Goal: Task Accomplishment & Management: Use online tool/utility

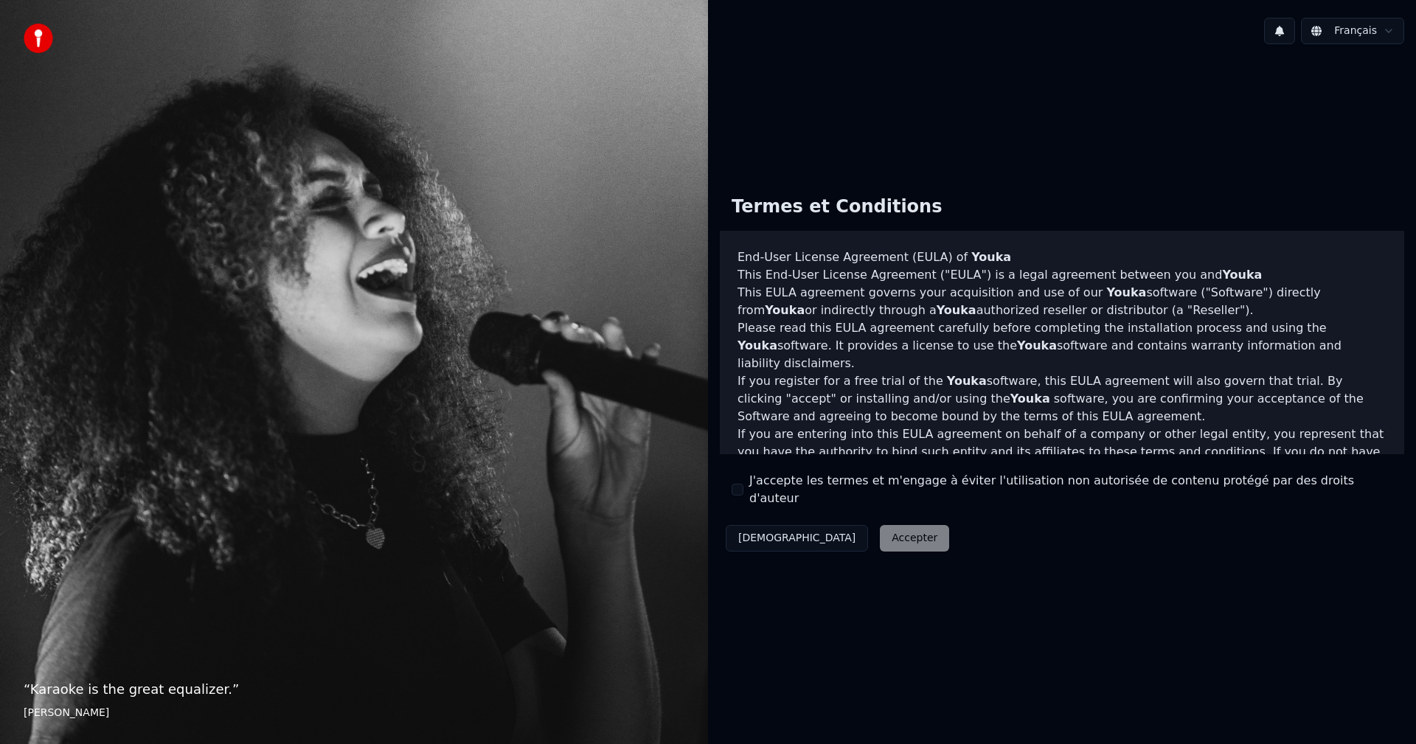
click at [734, 494] on button "J'accepte les termes et m'engage à éviter l'utilisation non autorisée de conten…" at bounding box center [737, 490] width 12 height 12
click at [880, 527] on button "Accepter" at bounding box center [914, 538] width 69 height 27
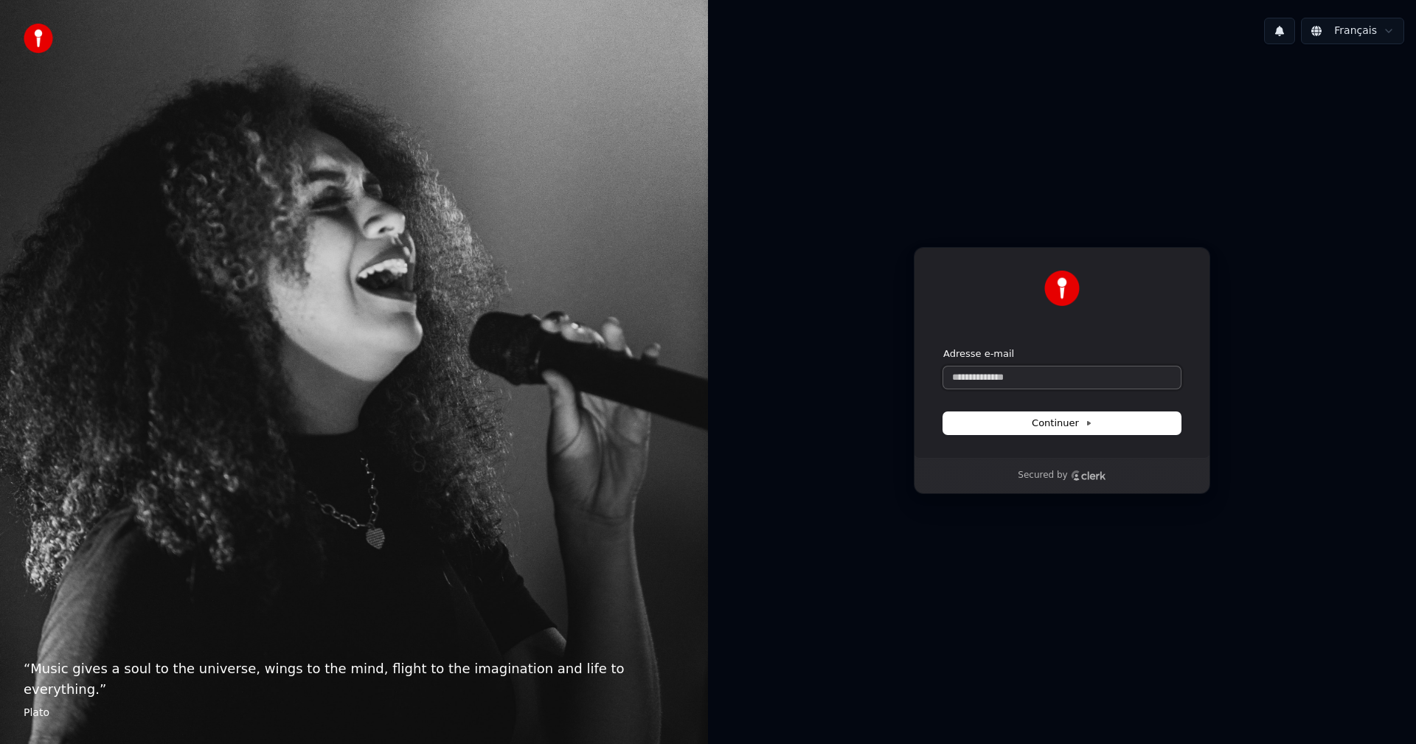
click at [1022, 378] on input "Adresse e-mail" at bounding box center [1061, 377] width 237 height 22
click at [1045, 424] on span "Continuer" at bounding box center [1061, 423] width 60 height 13
type input "**********"
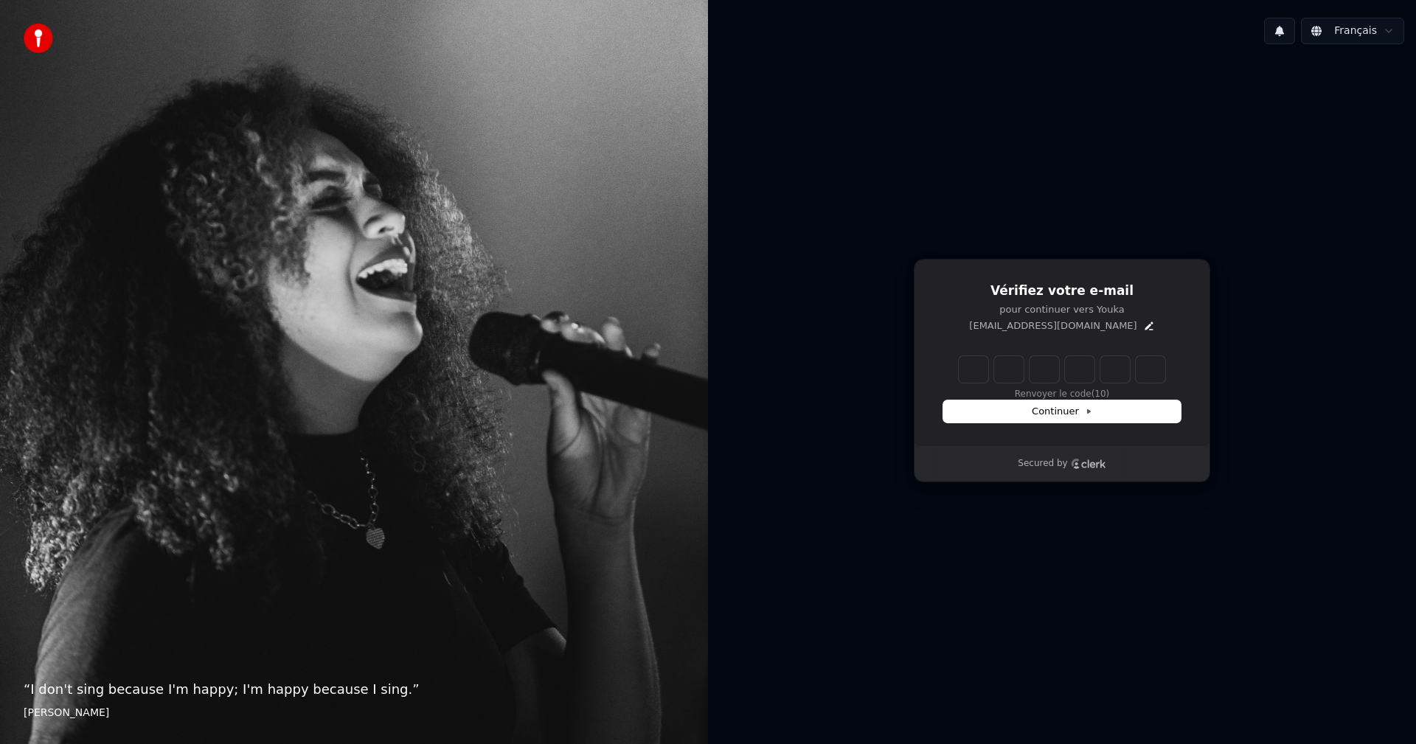
click at [975, 374] on input "Enter verification code" at bounding box center [1062, 369] width 206 height 27
type input "******"
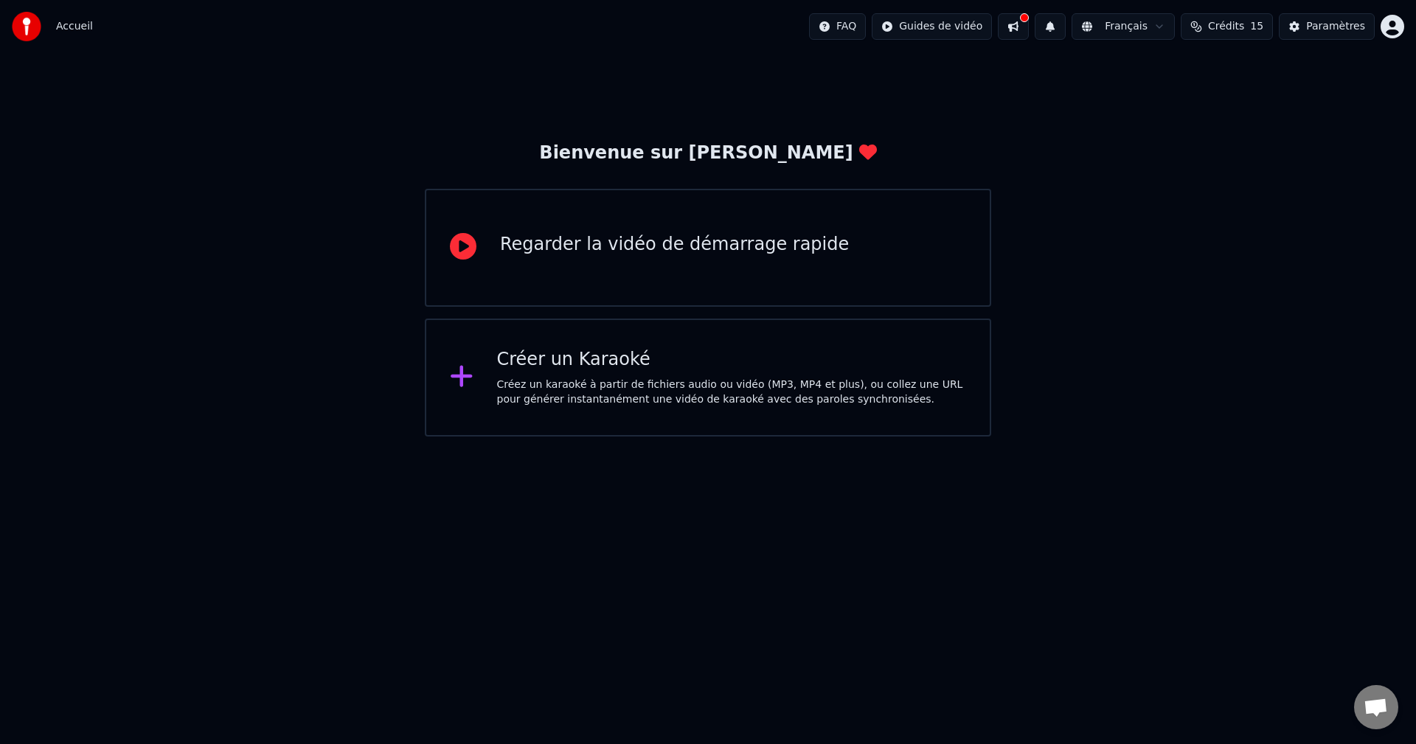
click at [552, 362] on div "Créer un Karaoké" at bounding box center [732, 360] width 470 height 24
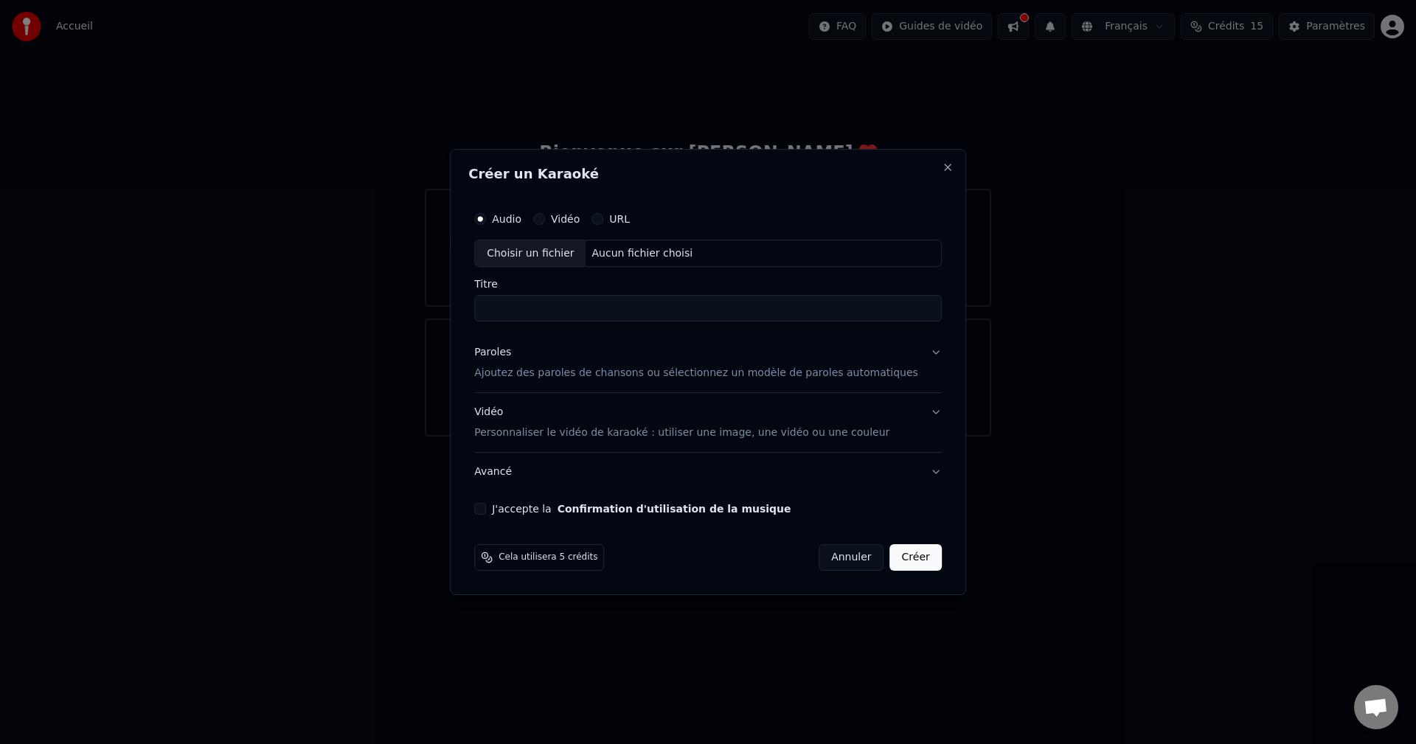
click at [564, 247] on div "Choisir un fichier" at bounding box center [530, 253] width 111 height 27
type input "**********"
click at [848, 376] on p "Ajoutez des paroles de chansons ou sélectionnez un modèle de paroles automatiqu…" at bounding box center [696, 373] width 444 height 15
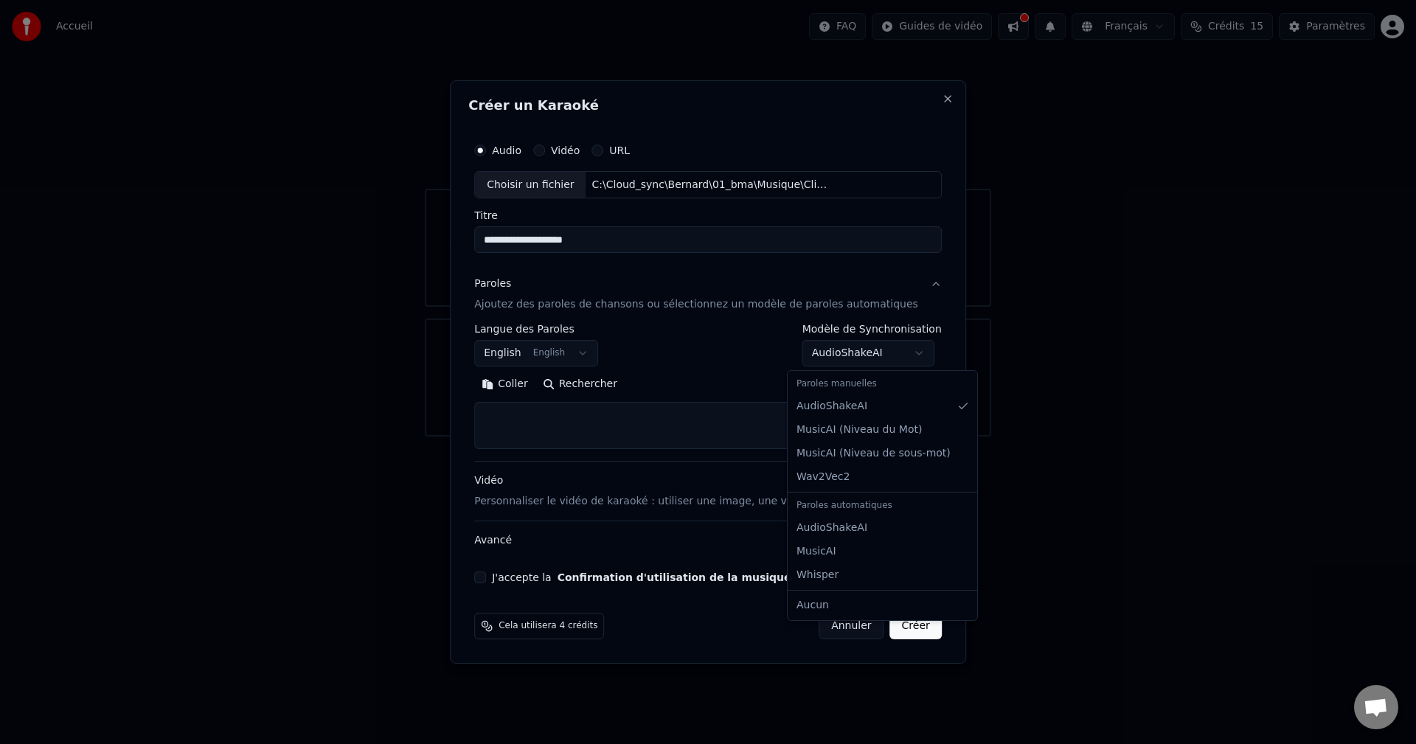
click at [899, 354] on body "**********" at bounding box center [708, 218] width 1416 height 436
click at [890, 626] on button "Créer" at bounding box center [916, 626] width 52 height 27
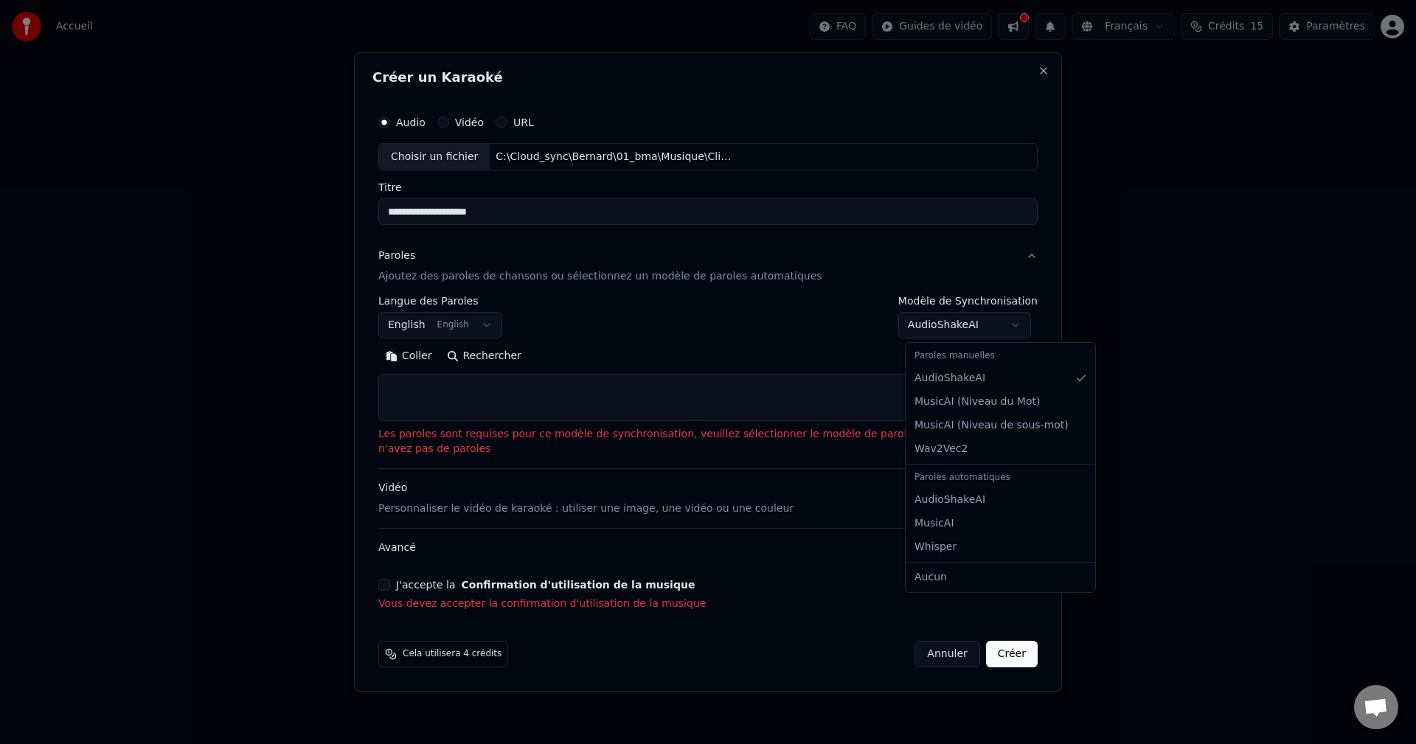
click at [1020, 326] on body "**********" at bounding box center [708, 218] width 1416 height 436
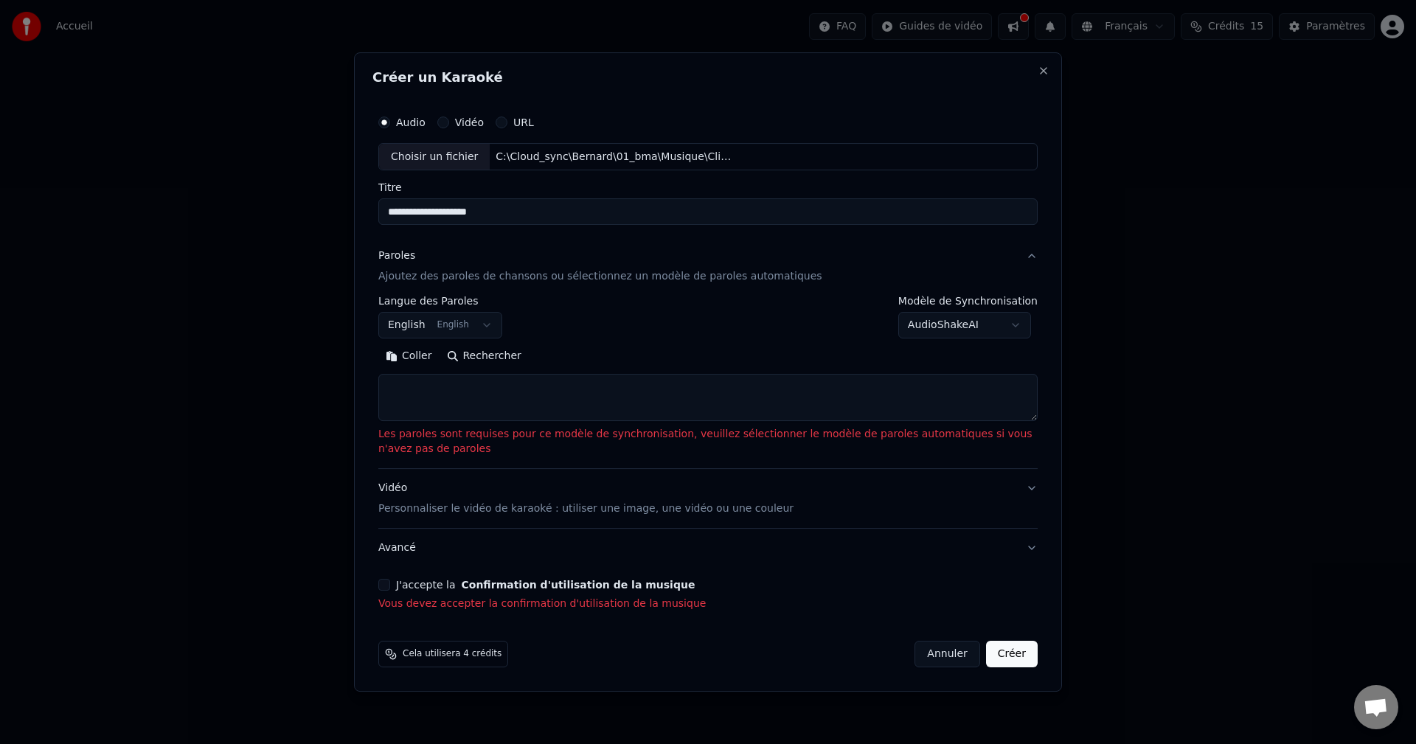
click at [1020, 326] on body "**********" at bounding box center [708, 218] width 1416 height 436
click at [417, 389] on textarea at bounding box center [707, 398] width 659 height 47
paste textarea "**********"
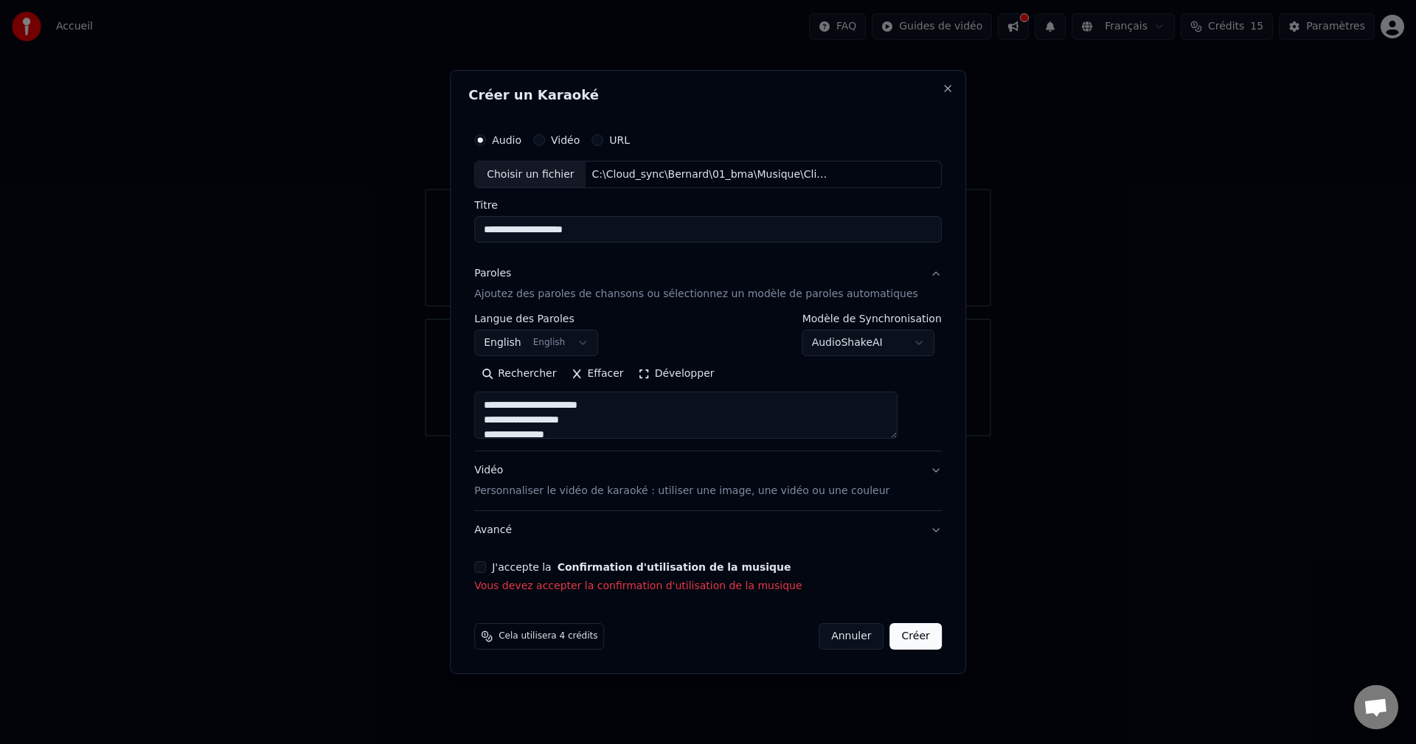
type textarea "**********"
click at [486, 567] on button "J'accepte la Confirmation d'utilisation de la musique" at bounding box center [480, 567] width 12 height 12
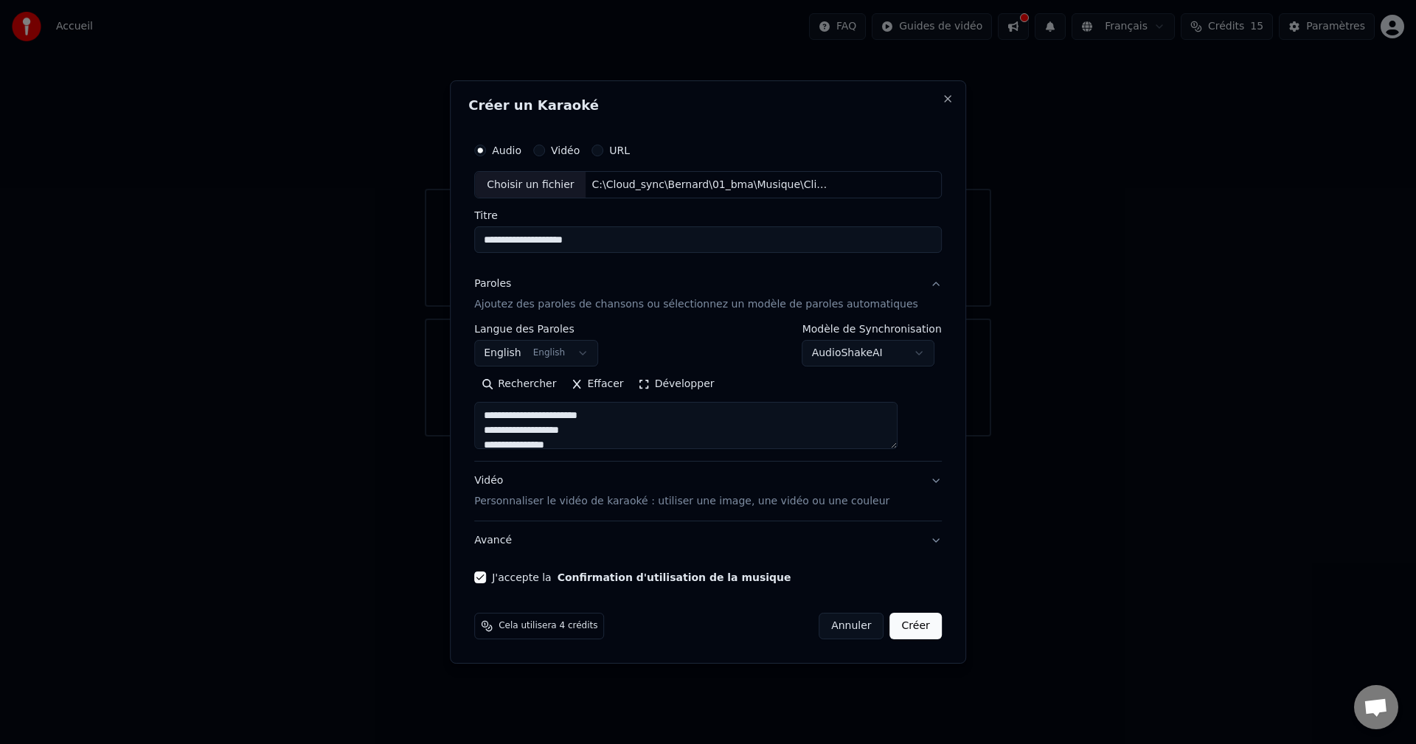
click at [894, 629] on button "Créer" at bounding box center [916, 626] width 52 height 27
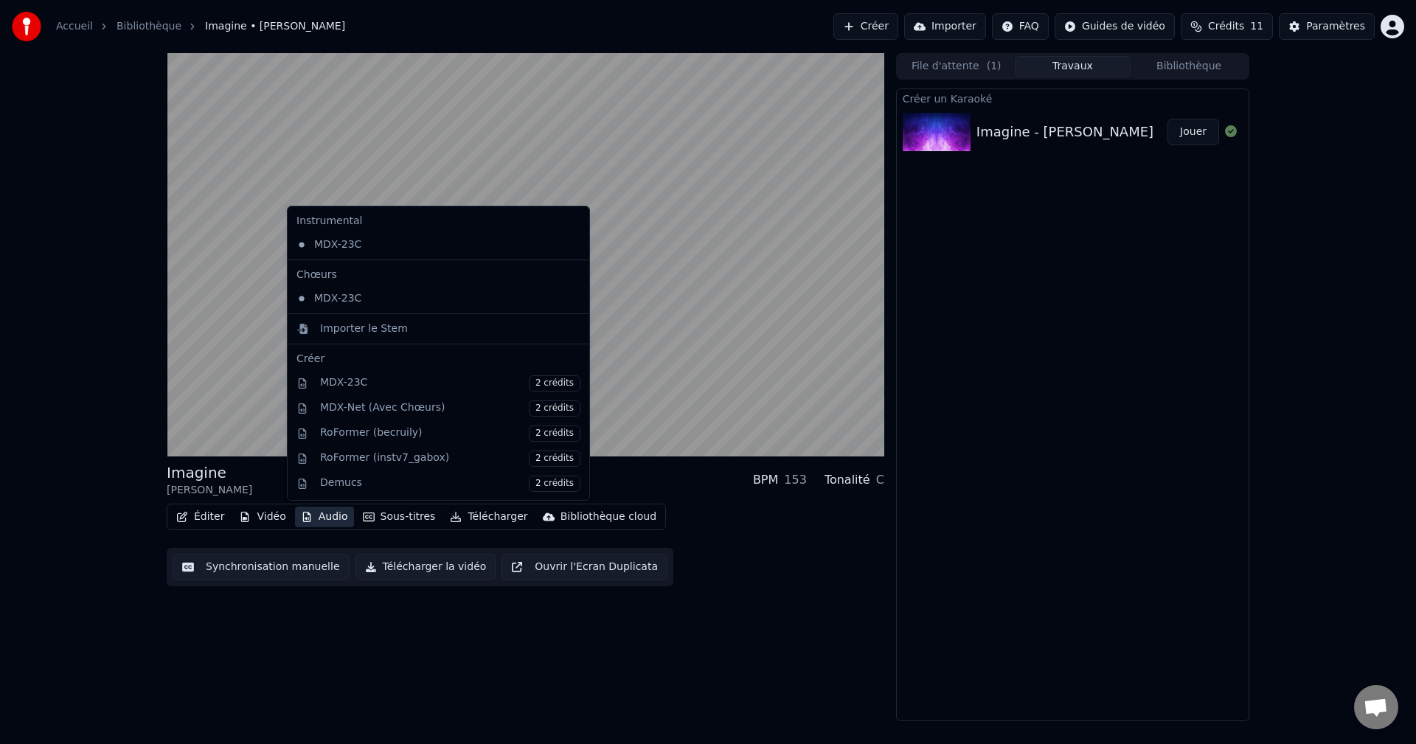
click at [310, 519] on button "Audio" at bounding box center [324, 517] width 59 height 21
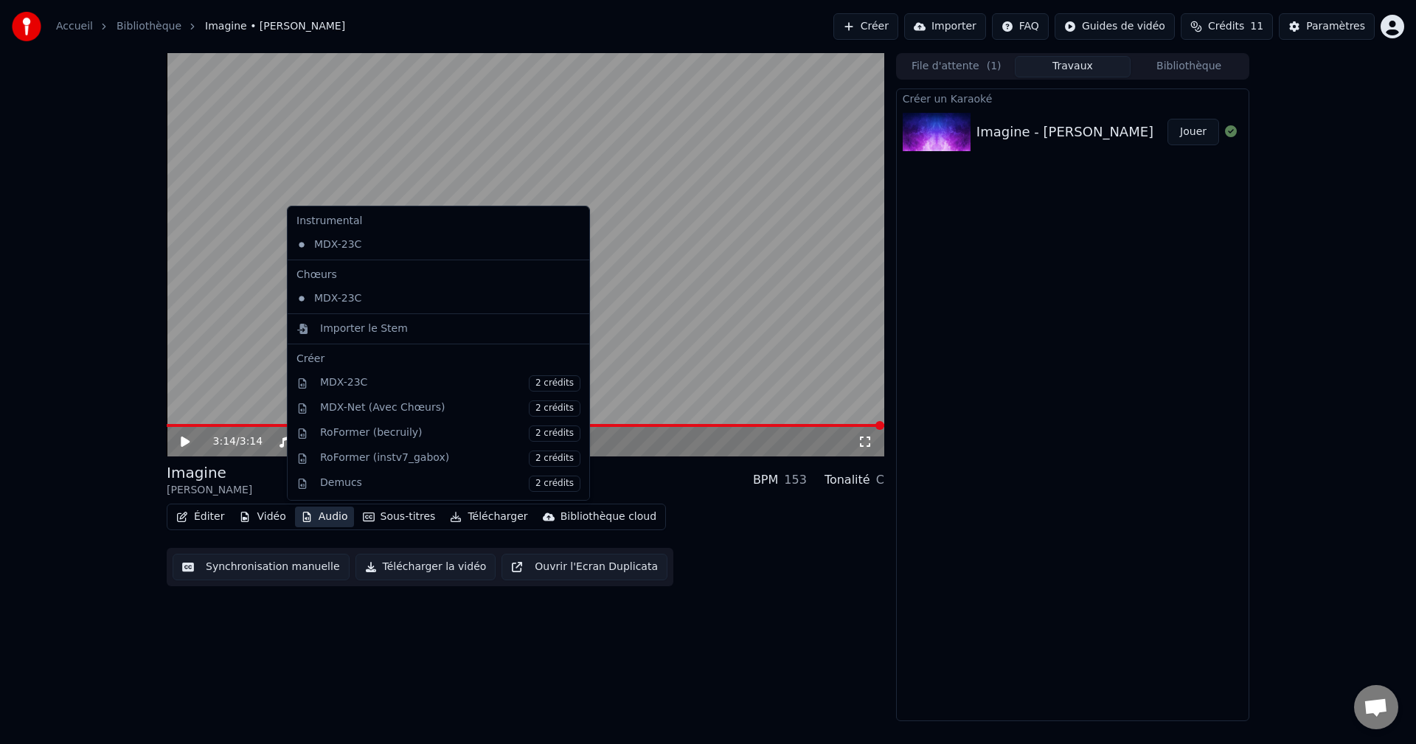
click at [310, 519] on button "Audio" at bounding box center [324, 517] width 59 height 21
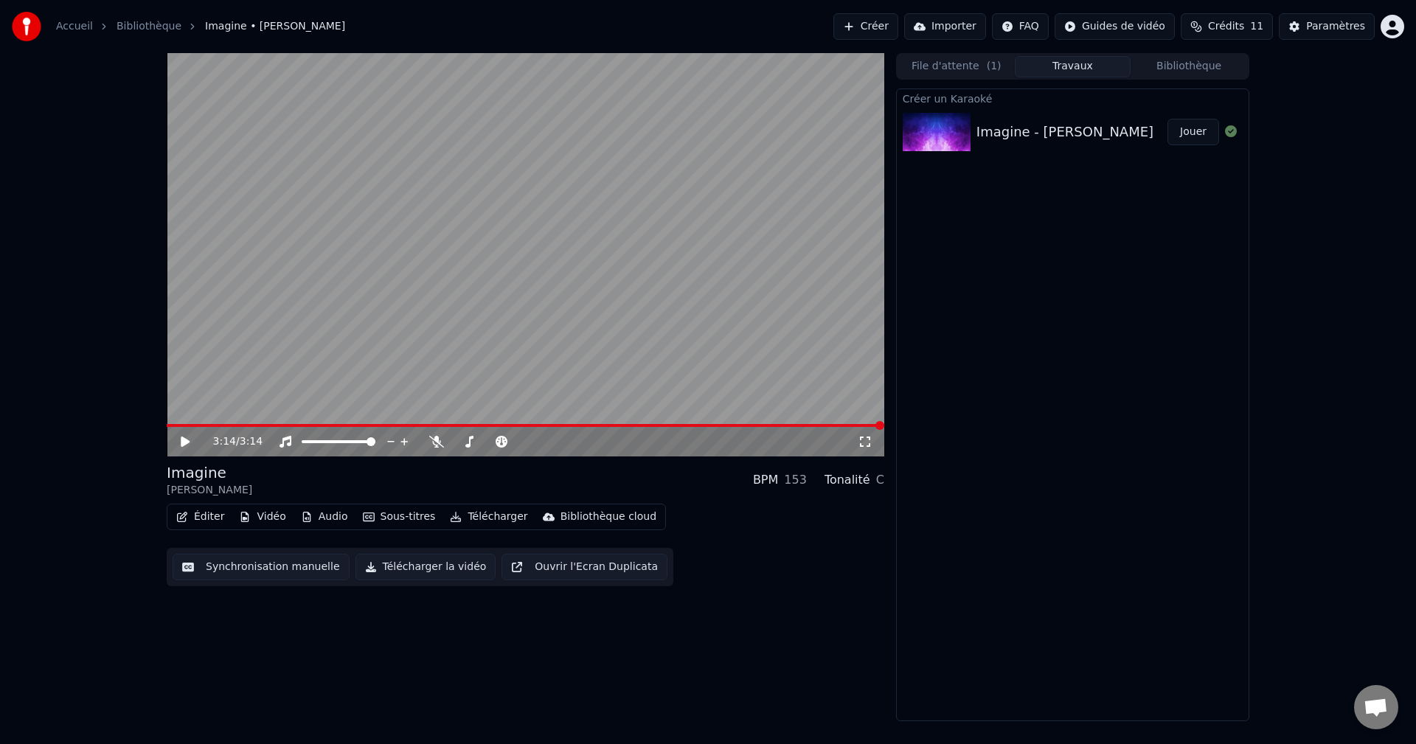
click at [574, 568] on button "Ouvrir l'Ecran Duplicata" at bounding box center [584, 567] width 166 height 27
click at [185, 438] on icon at bounding box center [195, 442] width 35 height 12
click at [399, 567] on button "Télécharger la vidéo" at bounding box center [425, 567] width 141 height 27
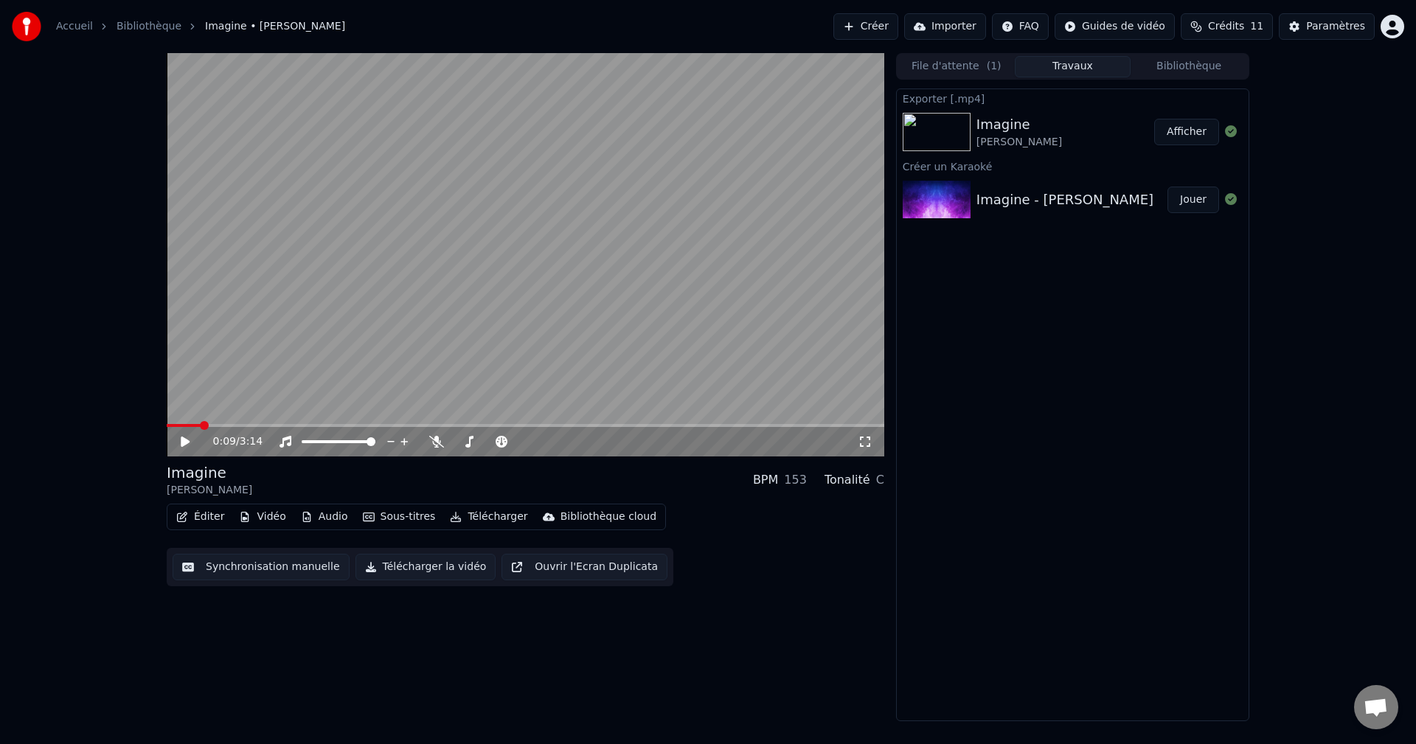
click at [1177, 133] on button "Afficher" at bounding box center [1186, 132] width 65 height 27
click at [184, 440] on icon at bounding box center [185, 441] width 9 height 10
click at [435, 441] on icon at bounding box center [436, 442] width 15 height 12
click at [469, 439] on icon at bounding box center [469, 442] width 8 height 12
click at [468, 443] on icon at bounding box center [469, 442] width 15 height 12
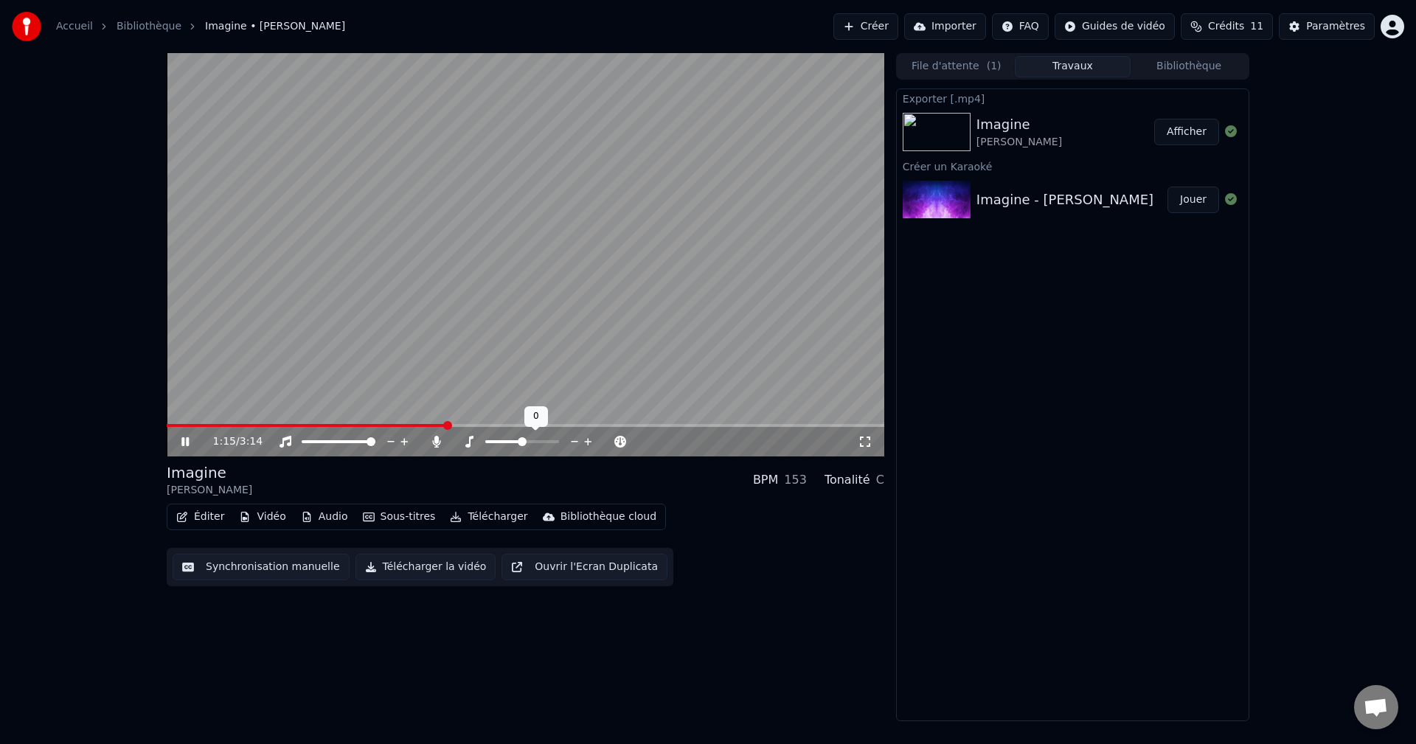
click at [520, 440] on span at bounding box center [522, 441] width 9 height 9
click at [501, 442] on icon at bounding box center [501, 442] width 15 height 12
click at [288, 441] on icon at bounding box center [285, 442] width 15 height 12
click at [282, 442] on icon at bounding box center [285, 442] width 15 height 12
click at [319, 441] on span at bounding box center [320, 441] width 9 height 9
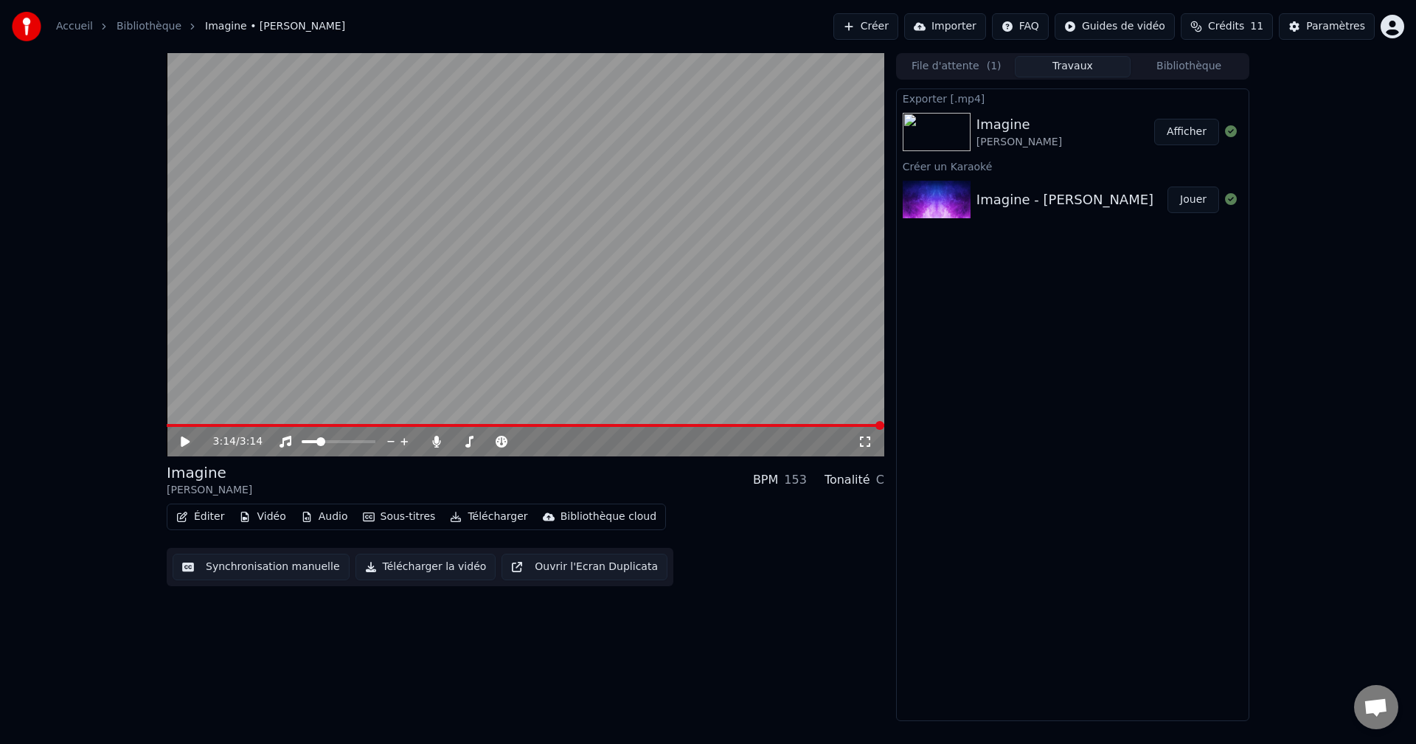
click at [894, 27] on button "Créer" at bounding box center [865, 26] width 65 height 27
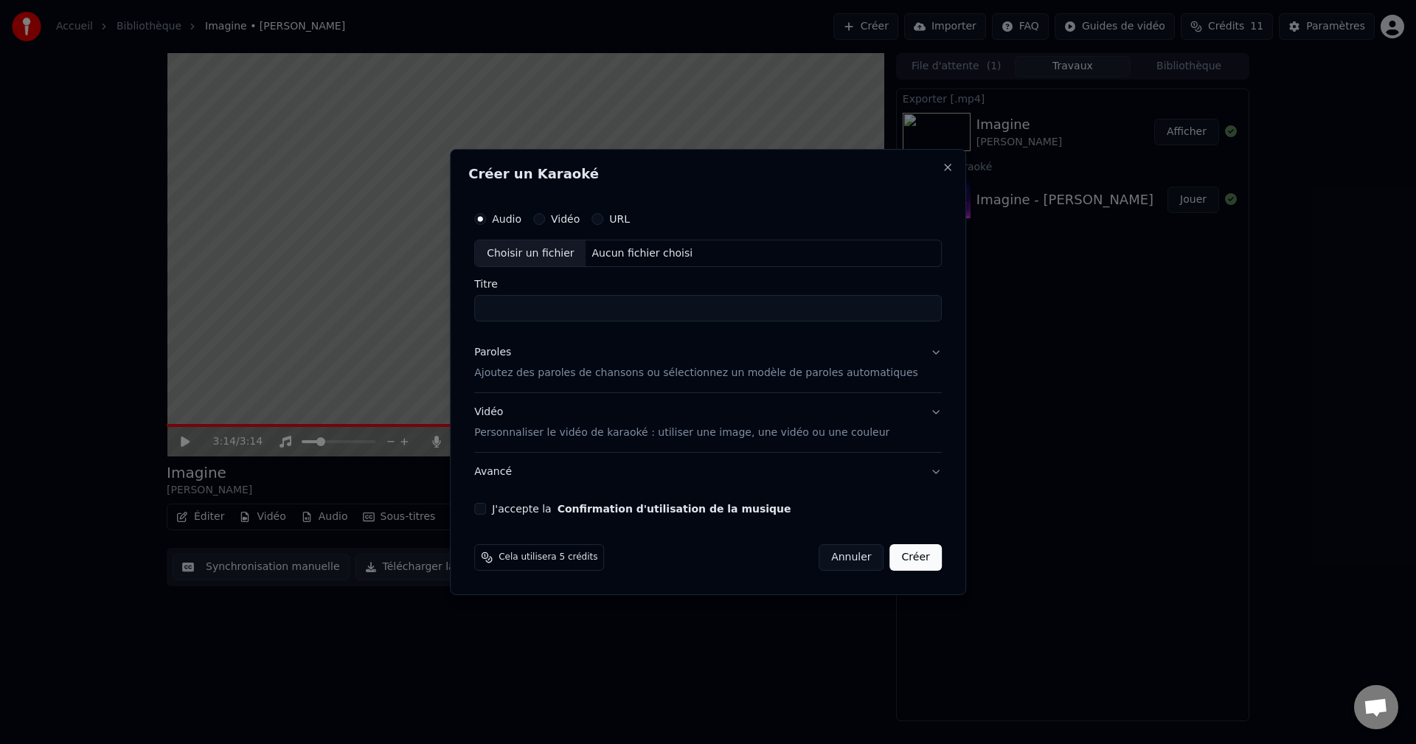
click at [630, 216] on label "URL" at bounding box center [619, 219] width 21 height 10
click at [603, 216] on button "URL" at bounding box center [597, 219] width 12 height 12
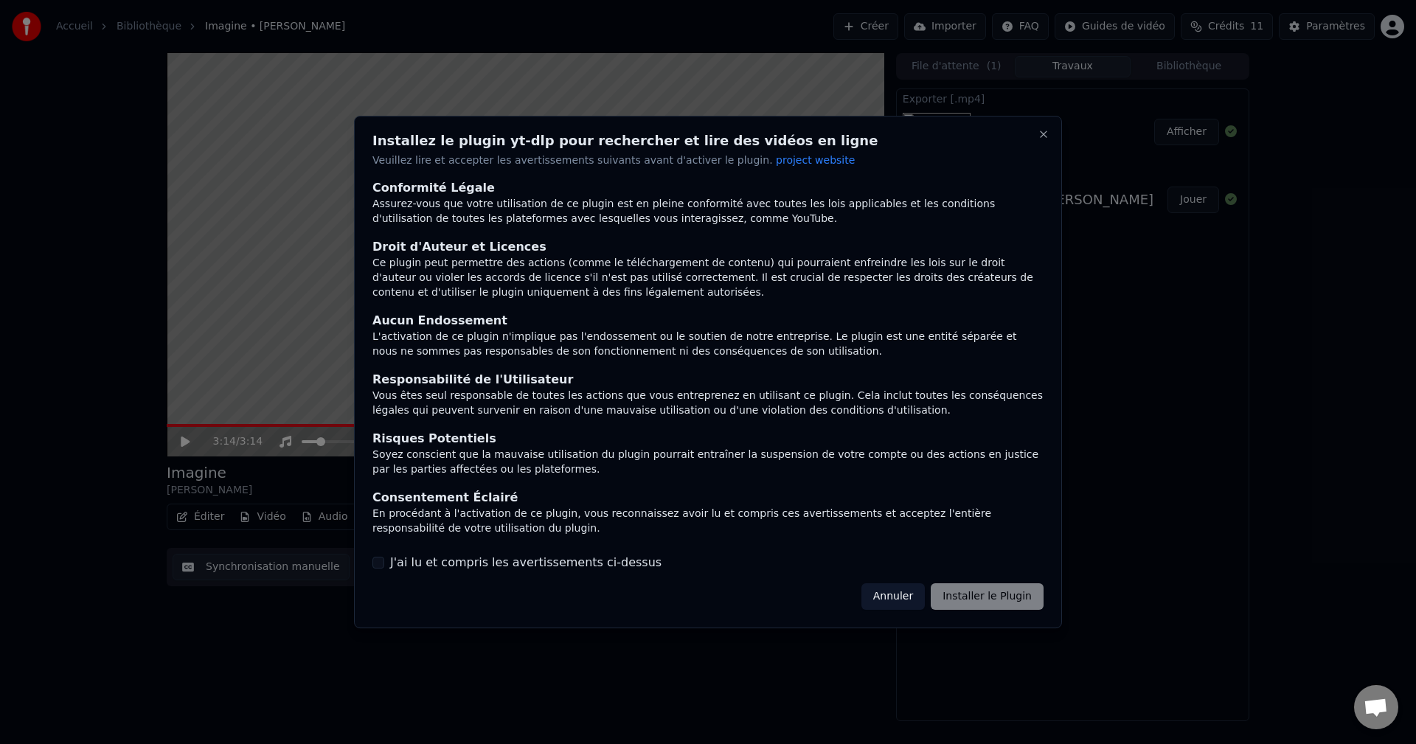
click at [378, 563] on button "J'ai lu et compris les avertissements ci-dessus" at bounding box center [378, 563] width 12 height 12
click at [973, 595] on button "Installer le Plugin" at bounding box center [986, 596] width 113 height 27
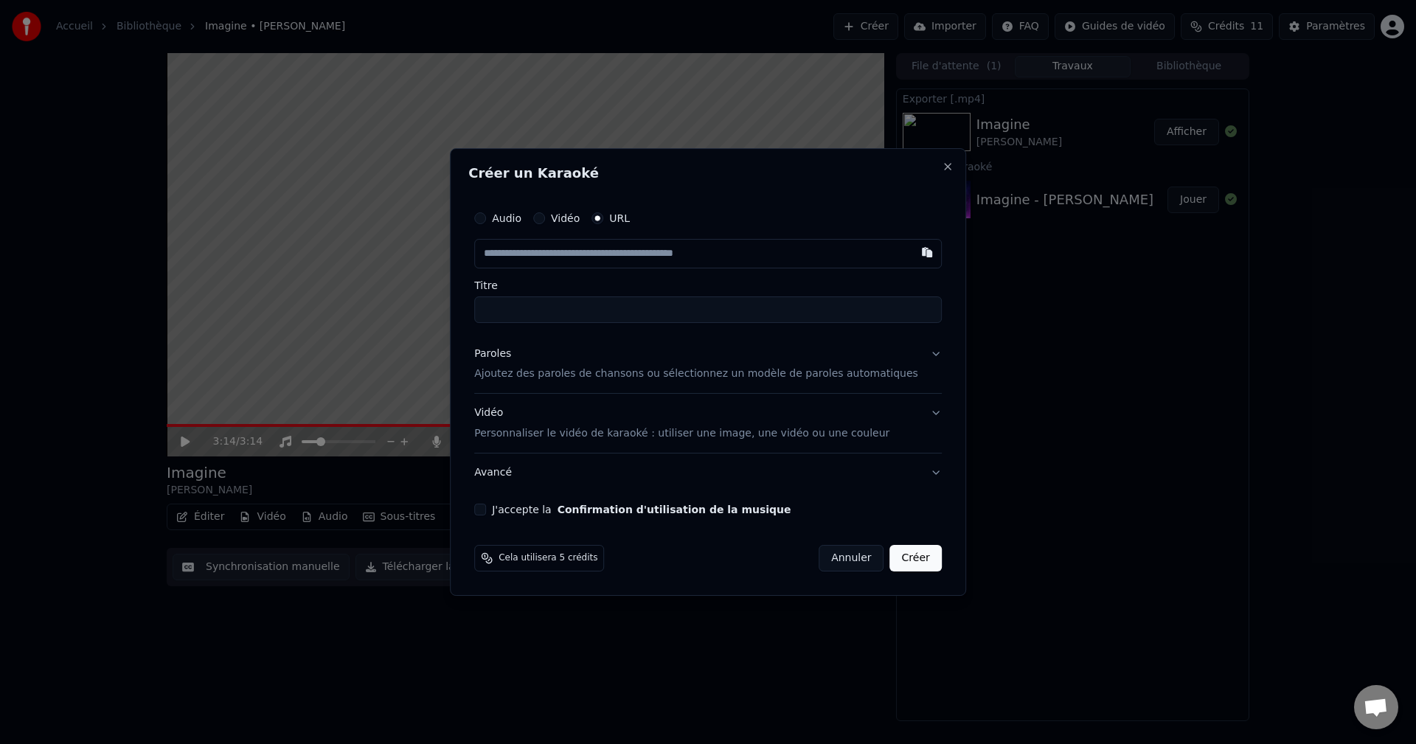
click at [610, 251] on input "text" at bounding box center [707, 253] width 467 height 29
paste input "**********"
type input "**********"
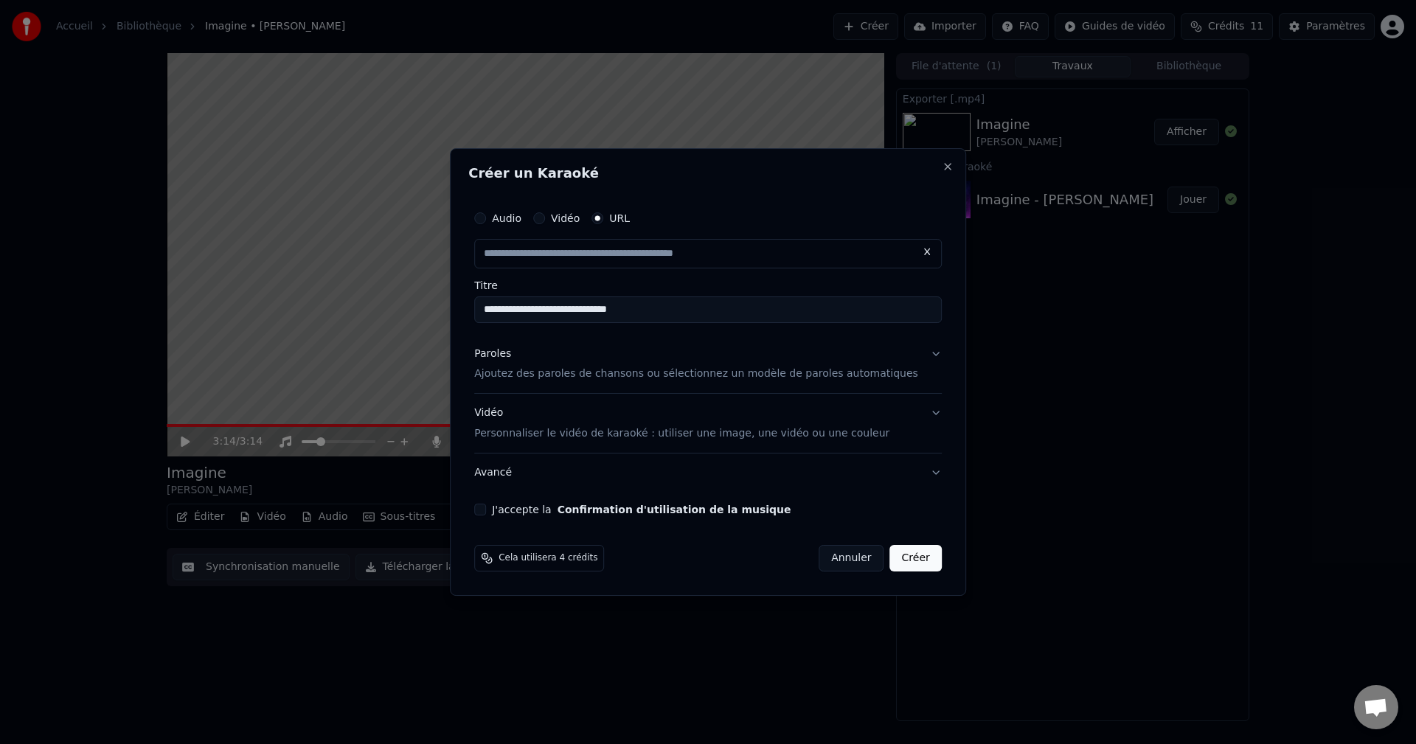
click at [914, 352] on button "Paroles Ajoutez des paroles de chansons ou sélectionnez un modèle de paroles au…" at bounding box center [707, 364] width 467 height 59
type input "**********"
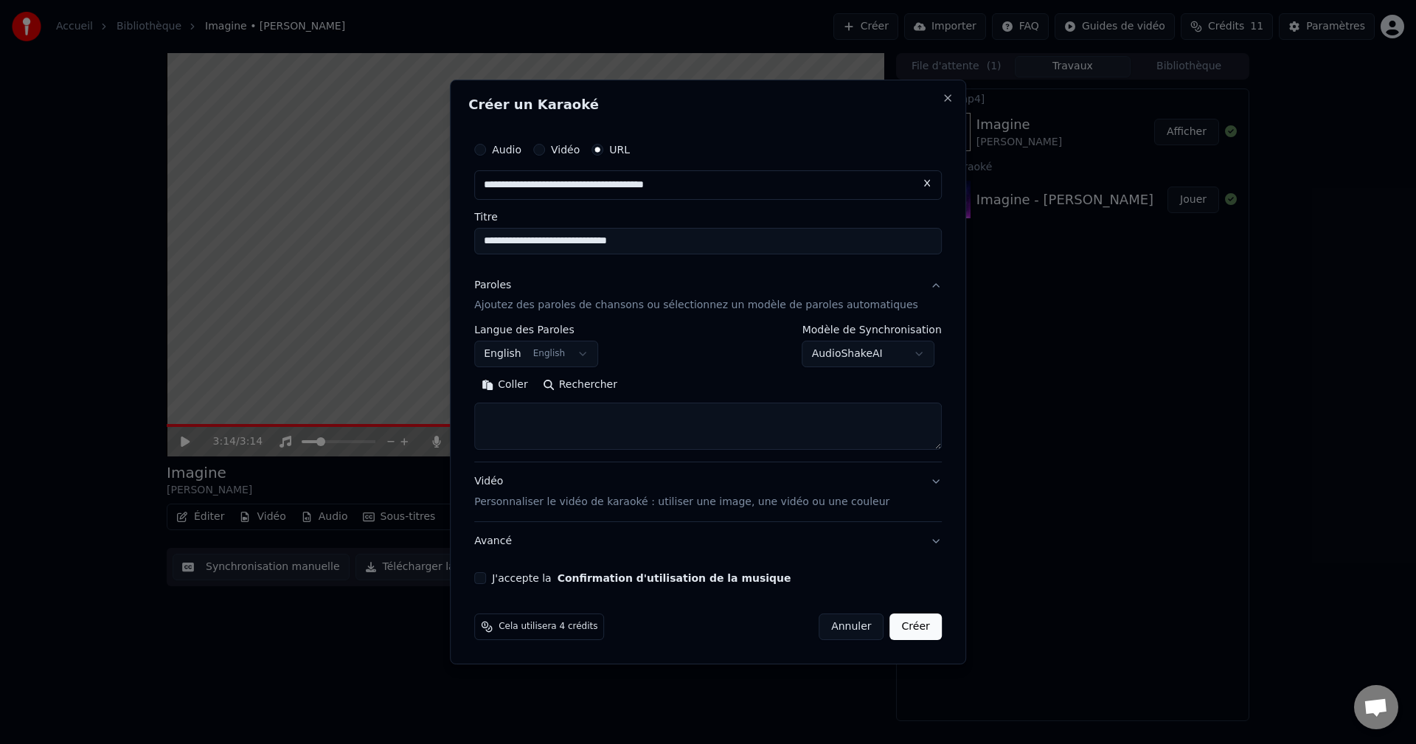
click at [536, 420] on textarea at bounding box center [707, 426] width 467 height 47
paste textarea "**********"
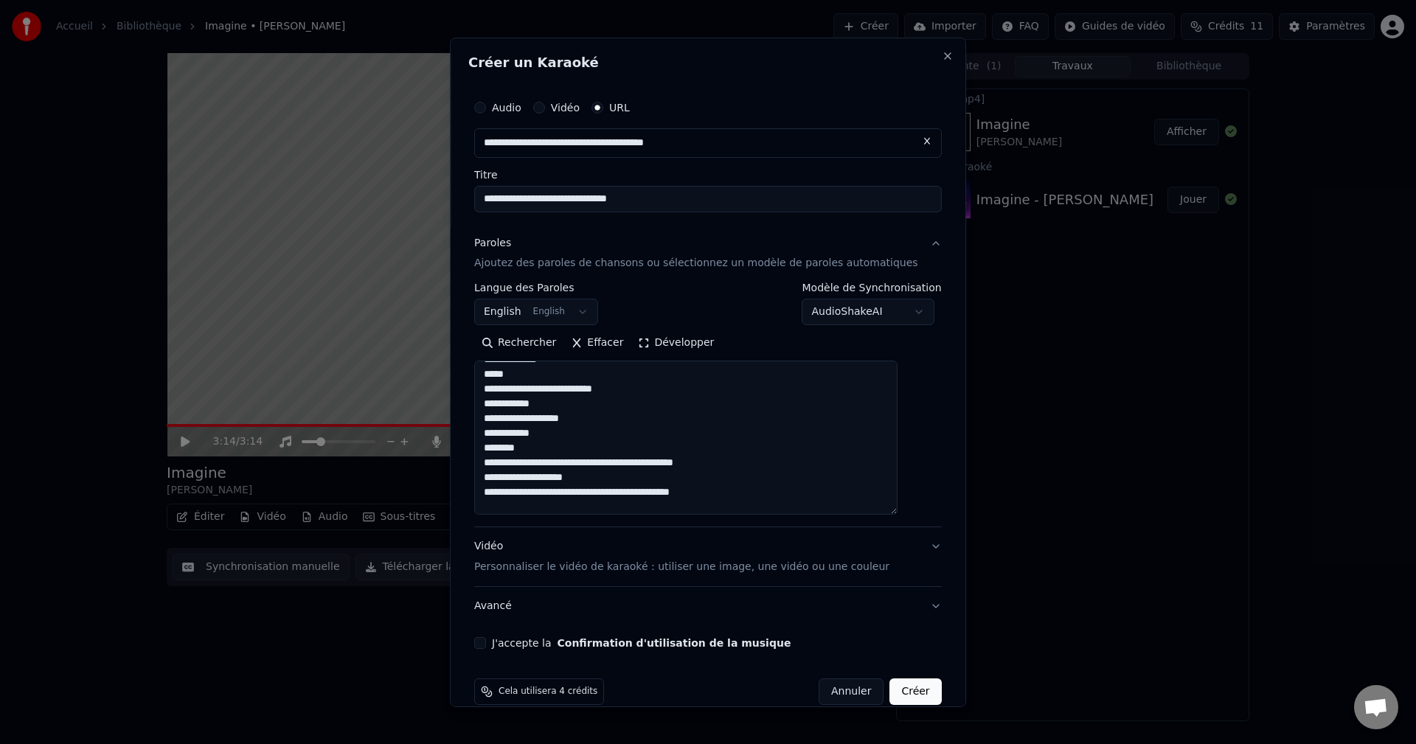
drag, startPoint x: 916, startPoint y: 446, endPoint x: 929, endPoint y: 511, distance: 66.2
click at [930, 511] on div "**********" at bounding box center [708, 371] width 516 height 669
click at [546, 450] on textarea at bounding box center [685, 438] width 423 height 154
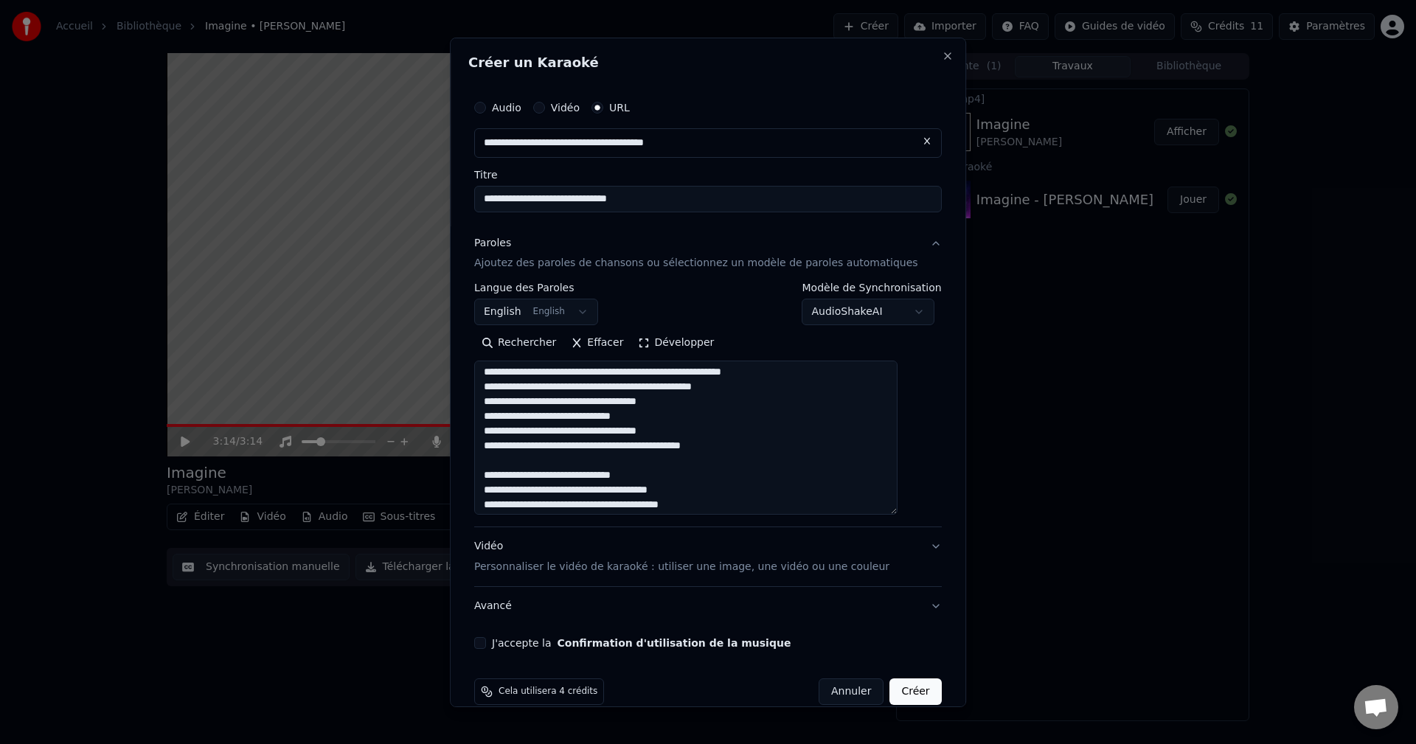
scroll to position [0, 0]
type textarea "**********"
click at [599, 341] on button "Effacer" at bounding box center [596, 343] width 67 height 24
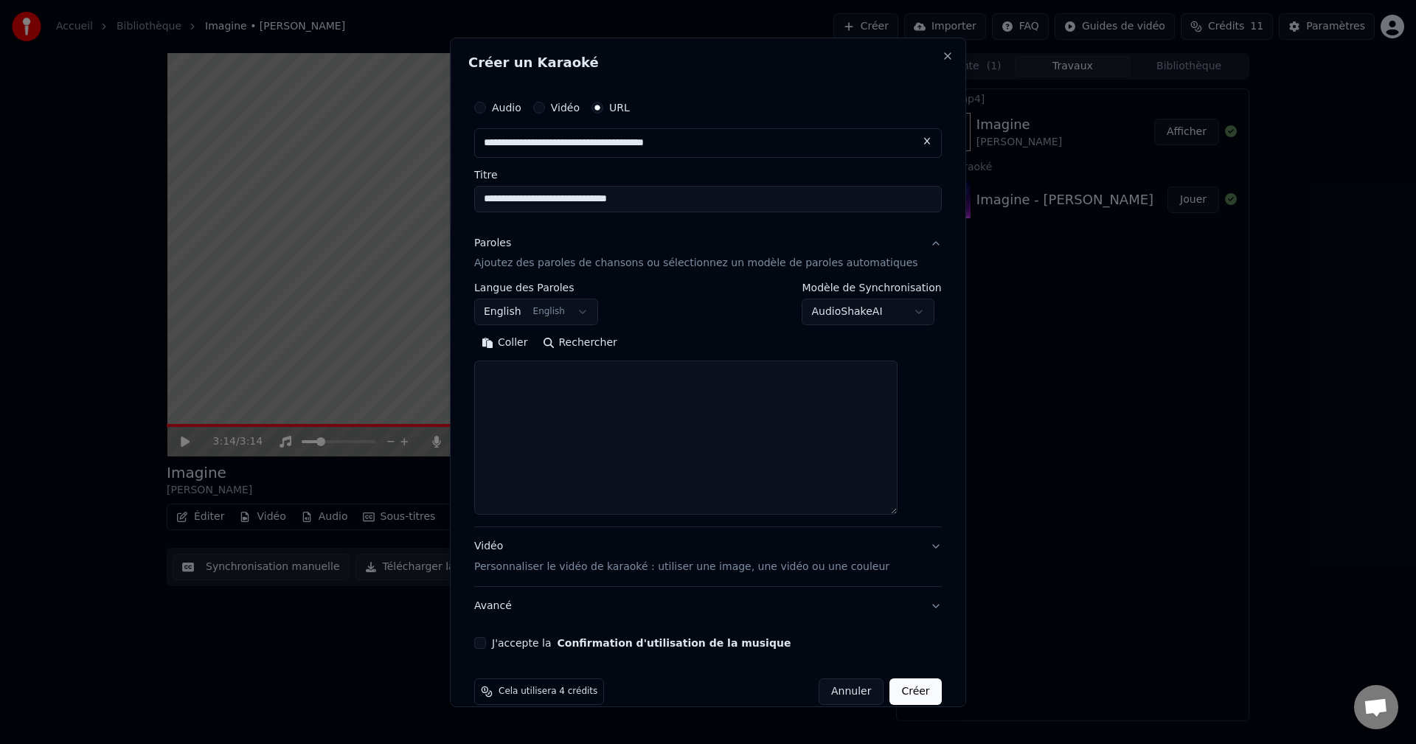
click at [542, 373] on textarea at bounding box center [685, 438] width 423 height 154
paste textarea "**********"
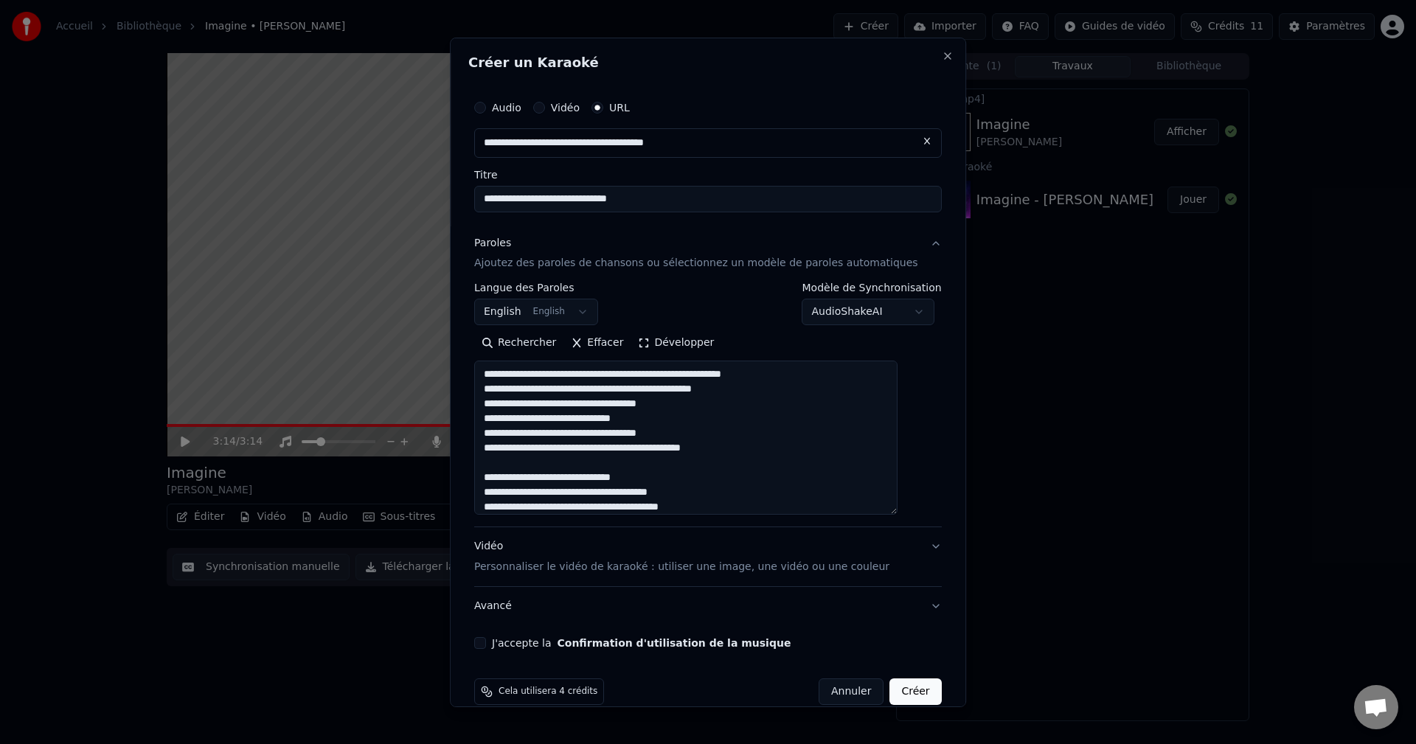
type textarea "**********"
click at [611, 342] on button "Effacer" at bounding box center [596, 343] width 67 height 24
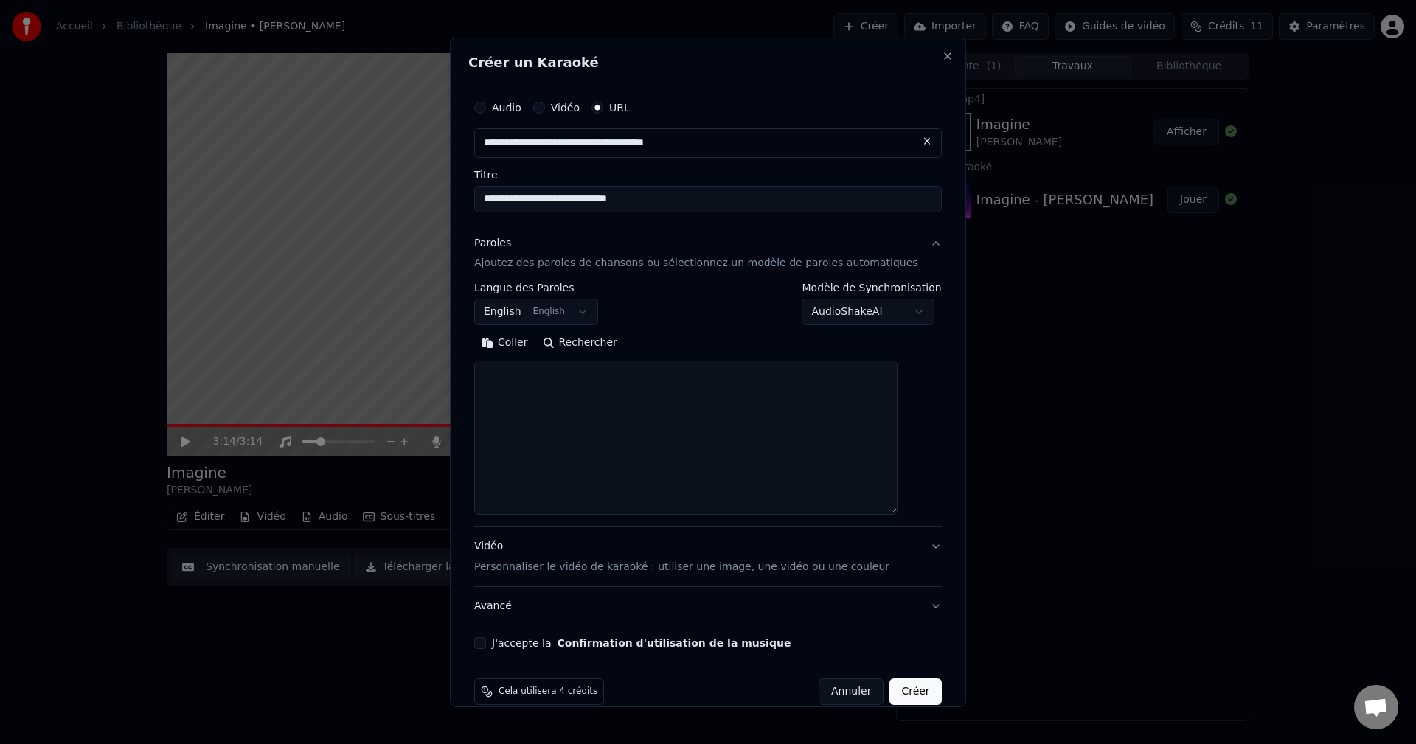
click at [560, 389] on textarea at bounding box center [685, 438] width 423 height 154
click at [511, 341] on button "Coller" at bounding box center [504, 343] width 61 height 24
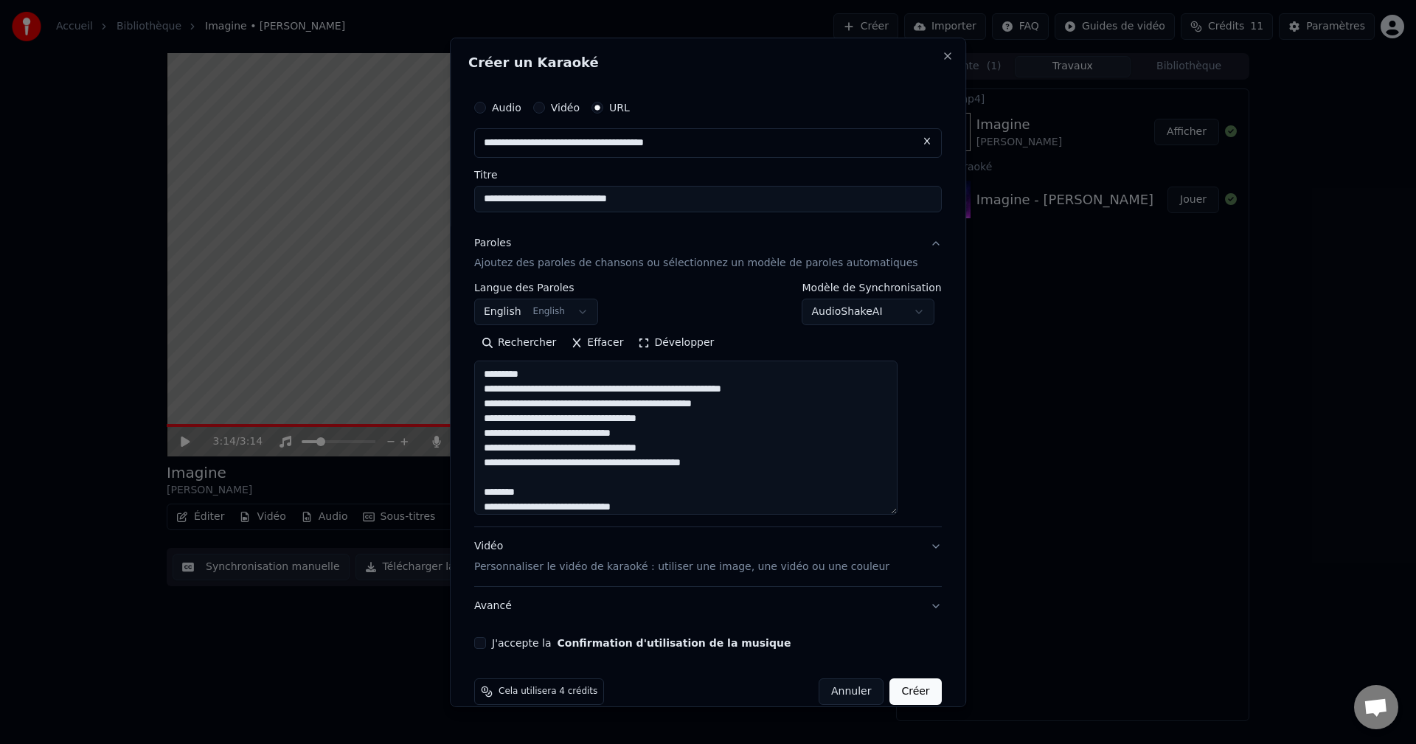
click at [890, 692] on button "Créer" at bounding box center [916, 691] width 52 height 27
click at [486, 645] on button "J'accepte la Confirmation d'utilisation de la musique" at bounding box center [480, 643] width 12 height 12
click at [891, 689] on button "Créer" at bounding box center [916, 691] width 52 height 27
type textarea "**********"
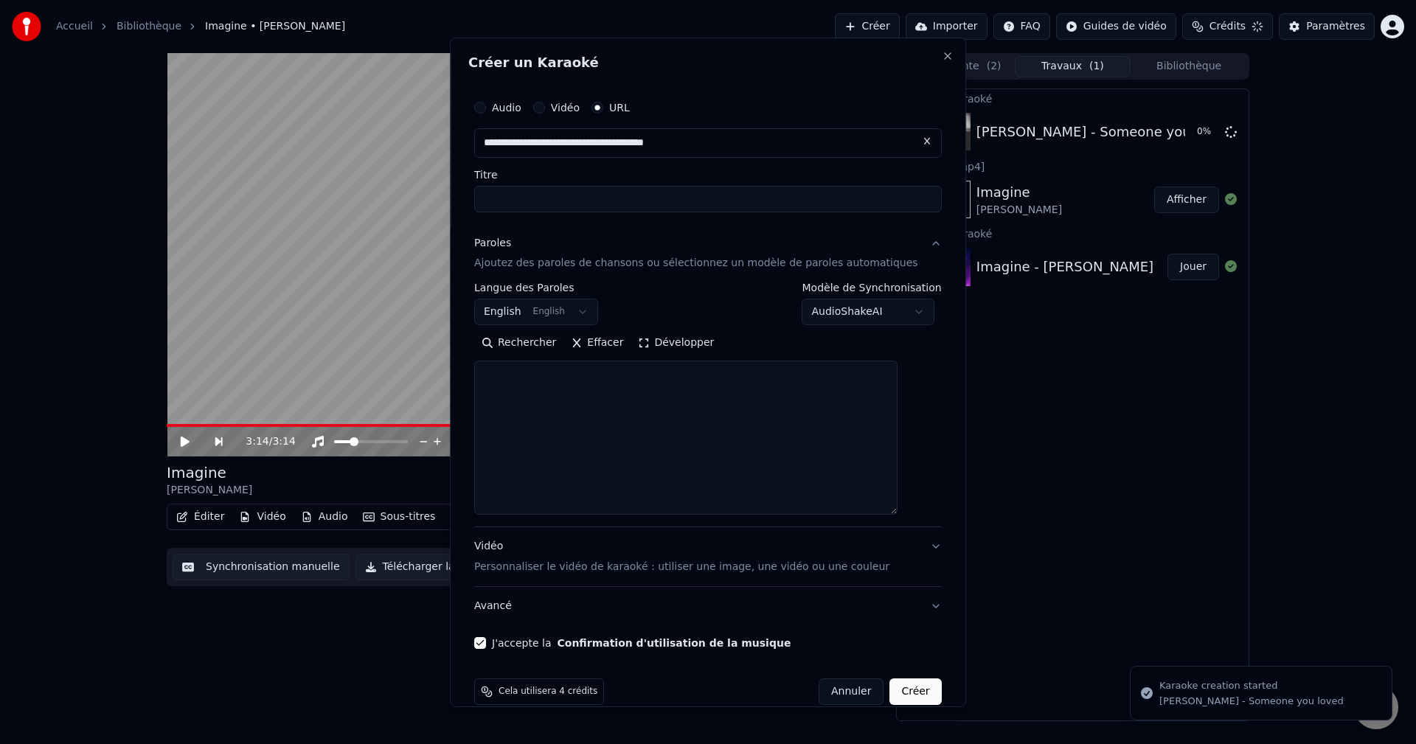
select select
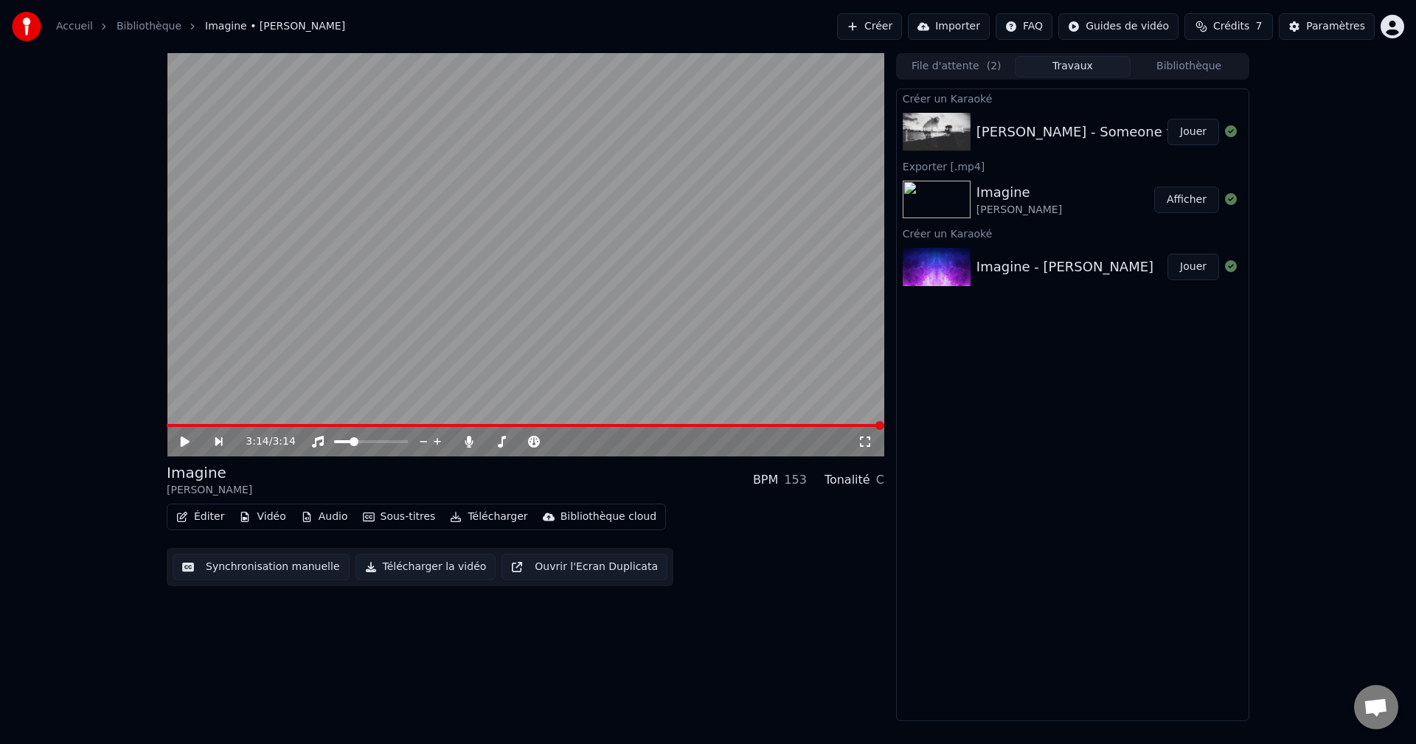
click at [1190, 130] on button "Jouer" at bounding box center [1193, 132] width 52 height 27
click at [183, 441] on icon at bounding box center [184, 441] width 7 height 9
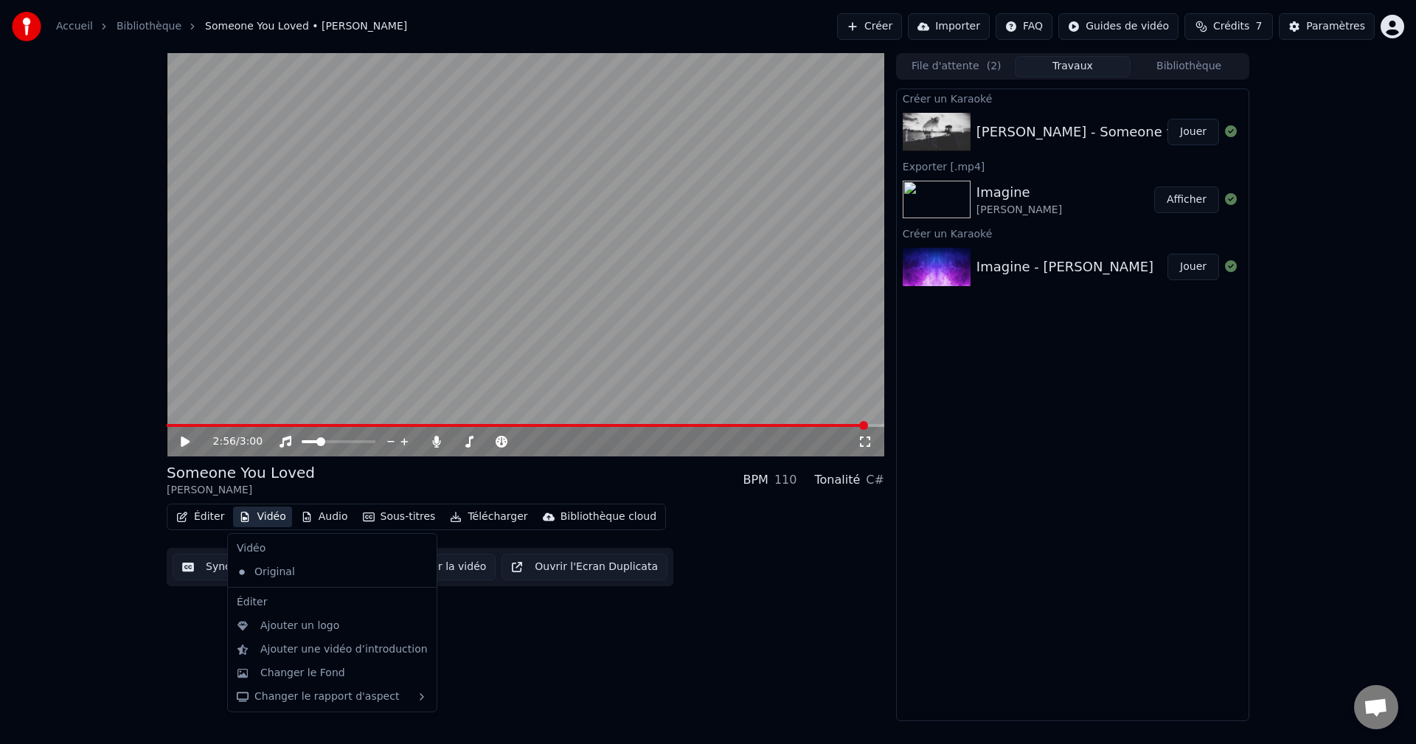
click at [263, 514] on button "Vidéo" at bounding box center [262, 517] width 58 height 21
click at [417, 569] on icon at bounding box center [425, 572] width 16 height 12
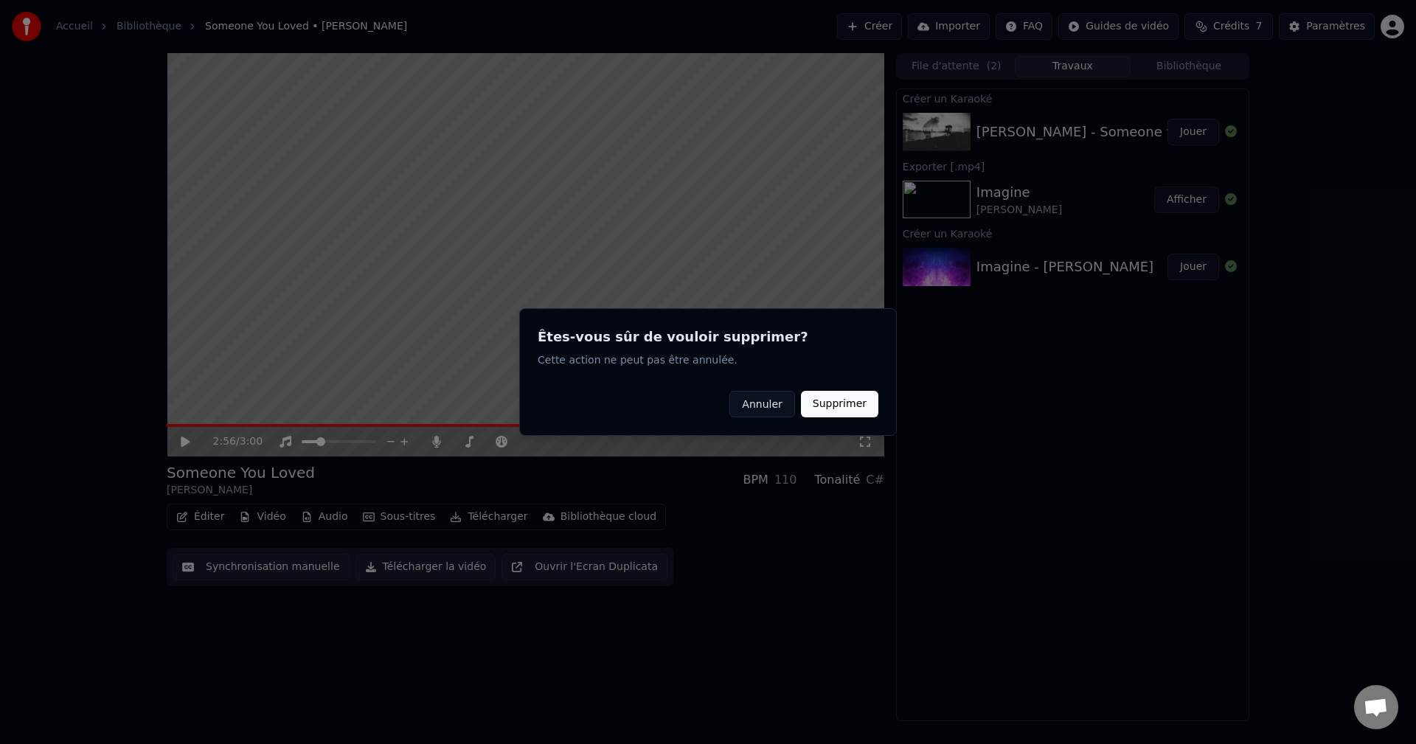
click at [841, 404] on button "Supprimer" at bounding box center [839, 404] width 77 height 27
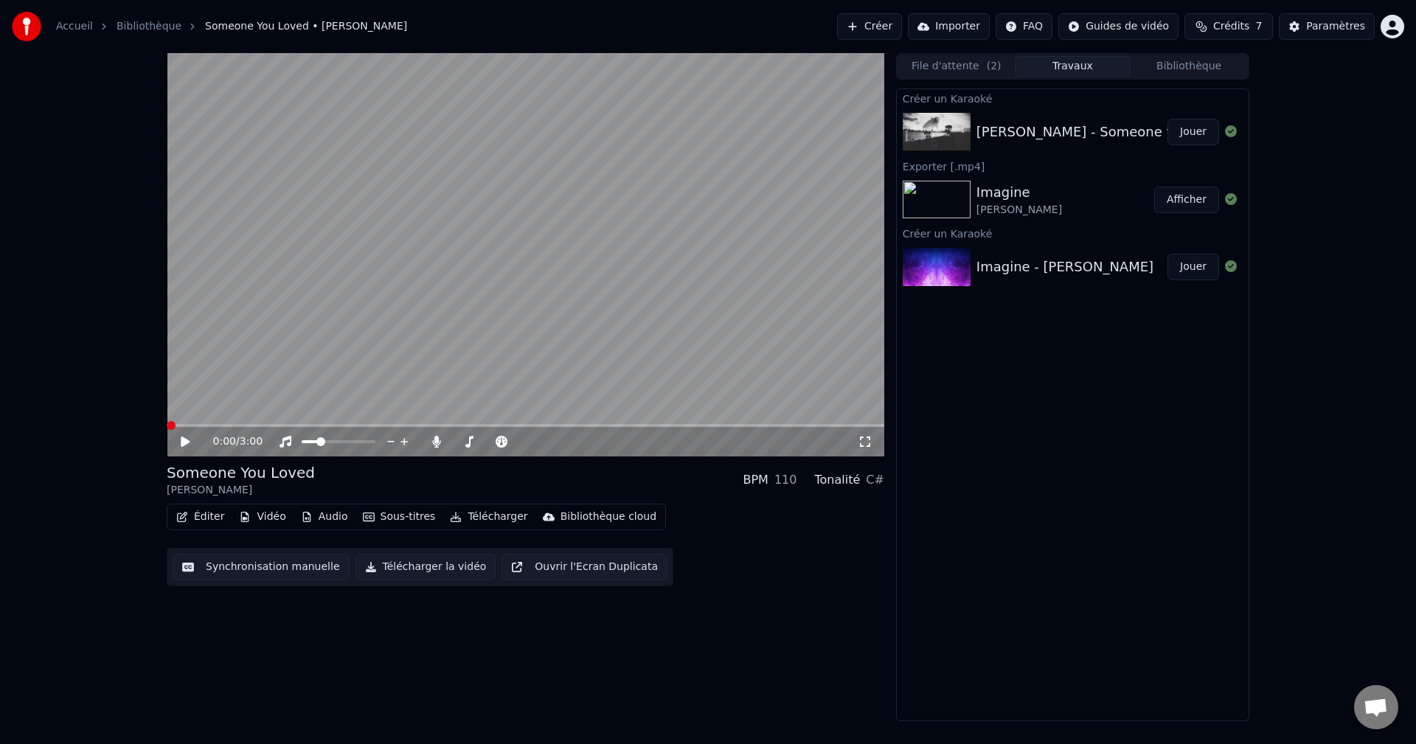
click at [167, 425] on span at bounding box center [167, 425] width 0 height 3
click at [181, 439] on icon at bounding box center [195, 442] width 35 height 12
click at [184, 440] on icon at bounding box center [184, 441] width 7 height 9
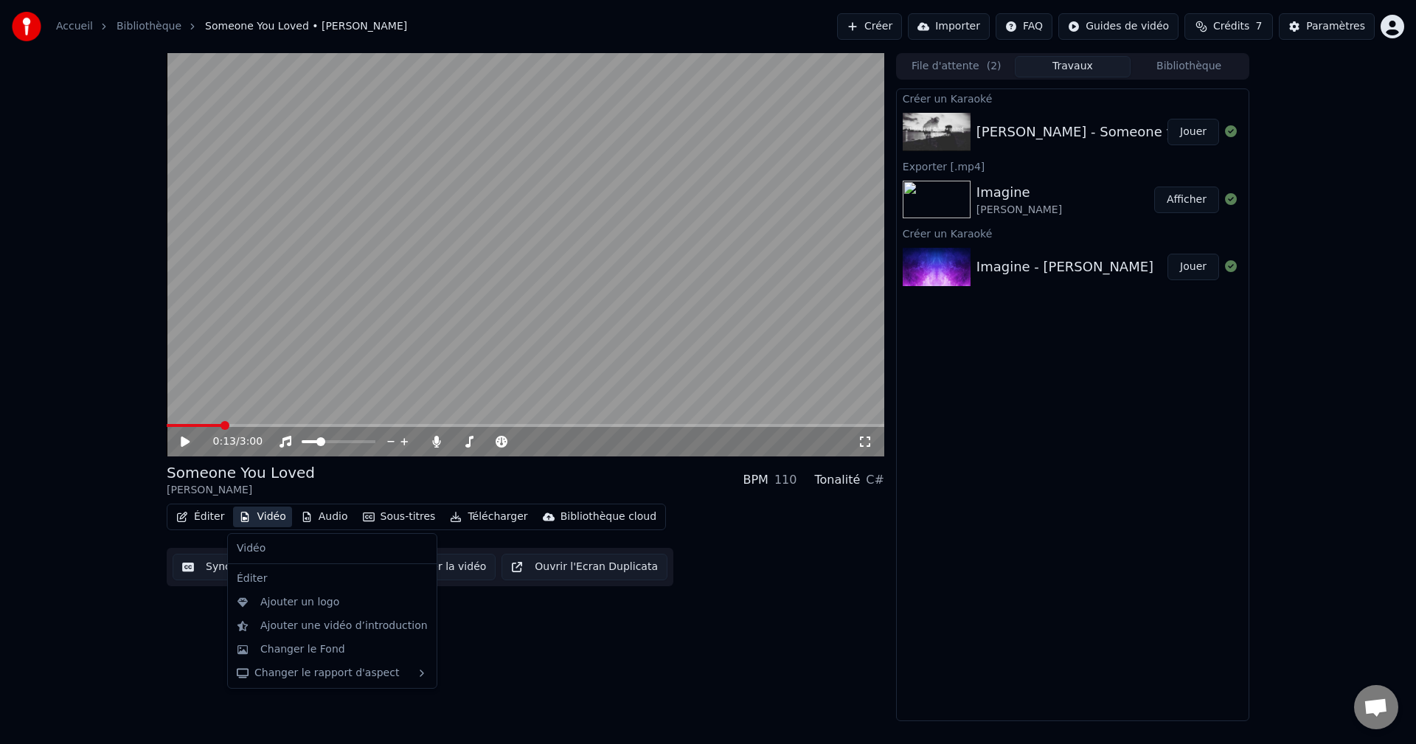
click at [251, 514] on button "Vidéo" at bounding box center [262, 517] width 58 height 21
click at [279, 647] on div "Changer le Fond" at bounding box center [302, 649] width 85 height 15
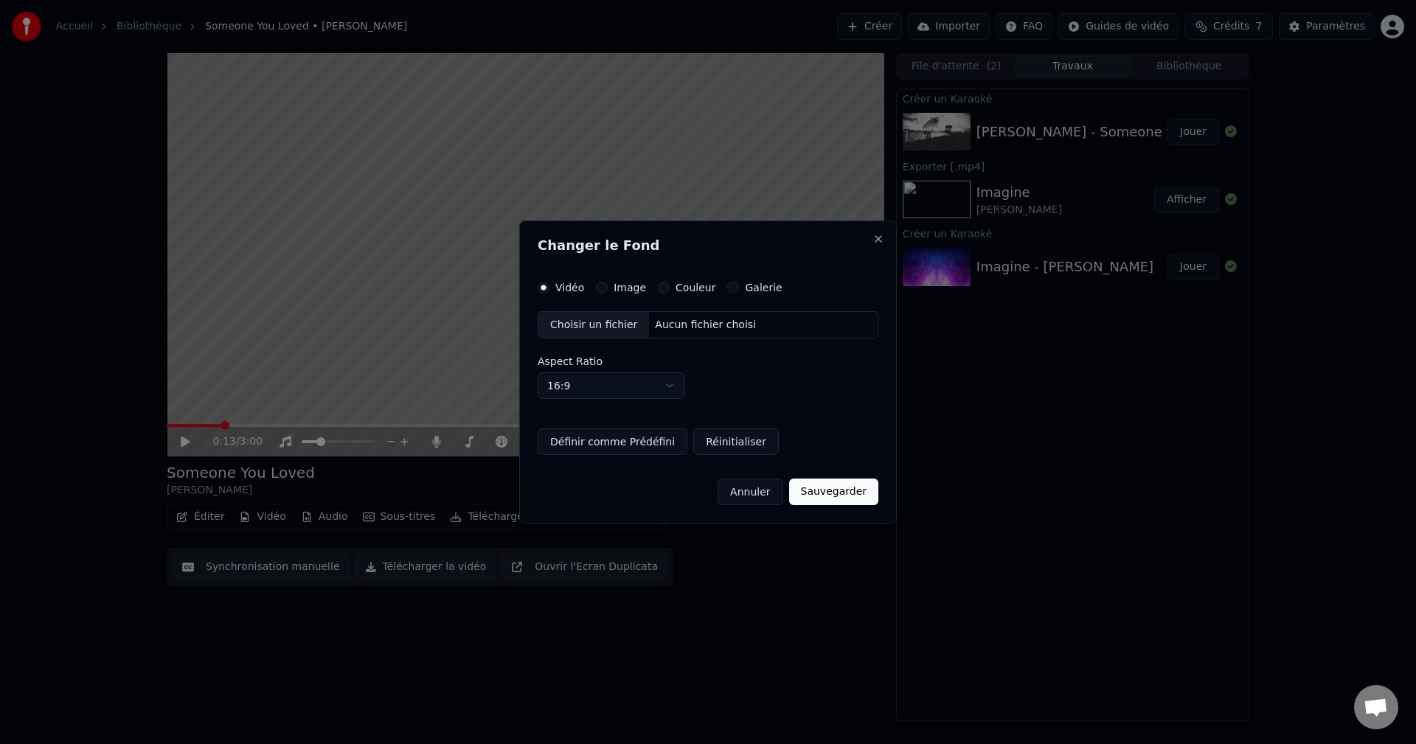
click at [617, 291] on label "Image" at bounding box center [629, 287] width 32 height 10
click at [608, 291] on button "Image" at bounding box center [602, 288] width 12 height 12
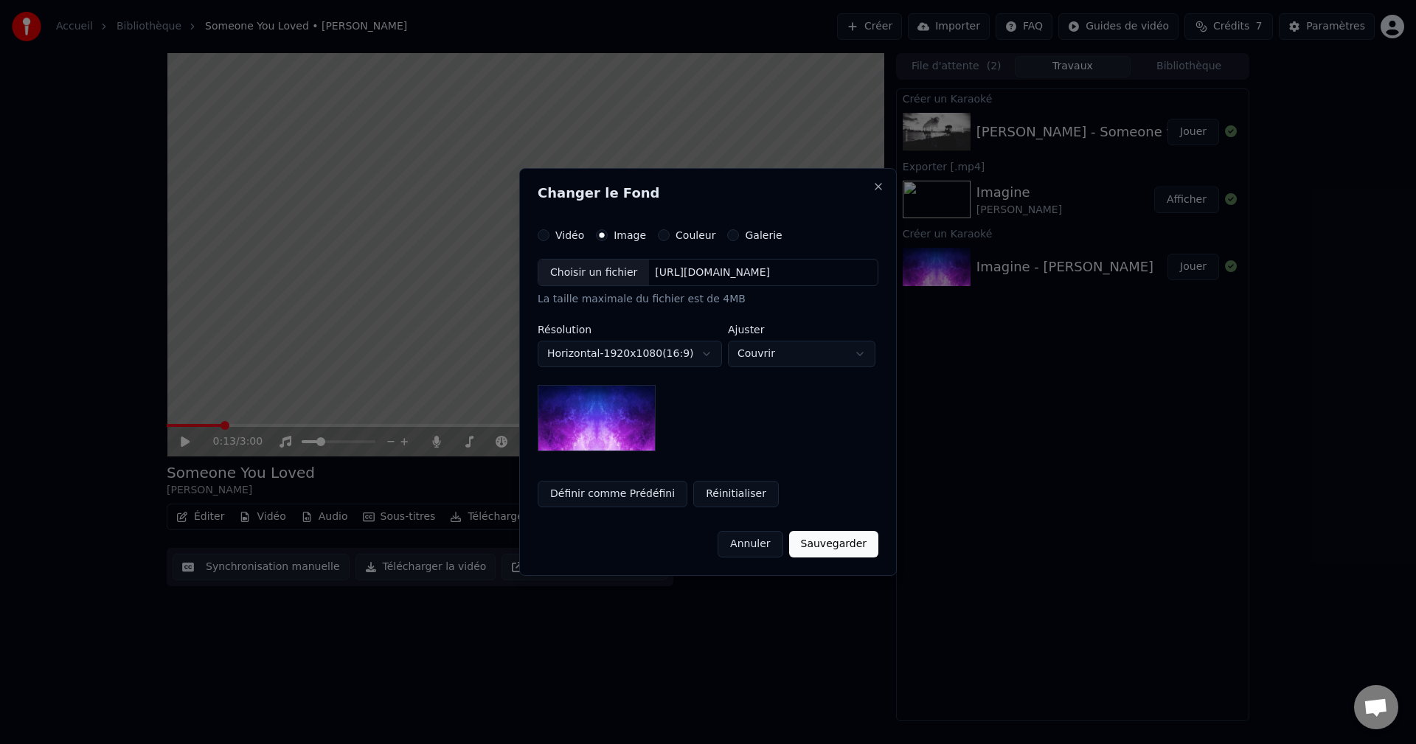
click at [683, 232] on label "Couleur" at bounding box center [695, 235] width 40 height 10
click at [669, 232] on button "Couleur" at bounding box center [664, 235] width 12 height 12
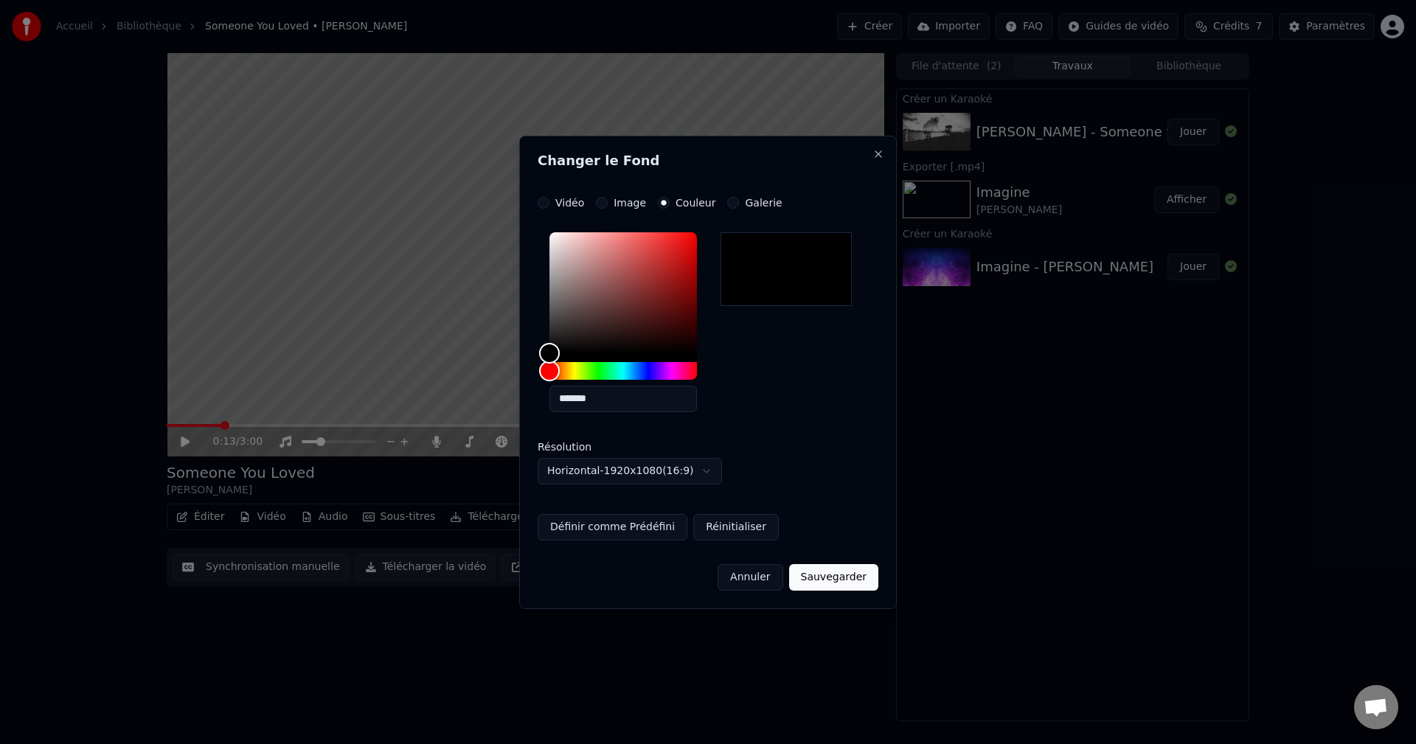
click at [618, 203] on label "Image" at bounding box center [629, 203] width 32 height 10
click at [608, 203] on button "Image" at bounding box center [602, 203] width 12 height 12
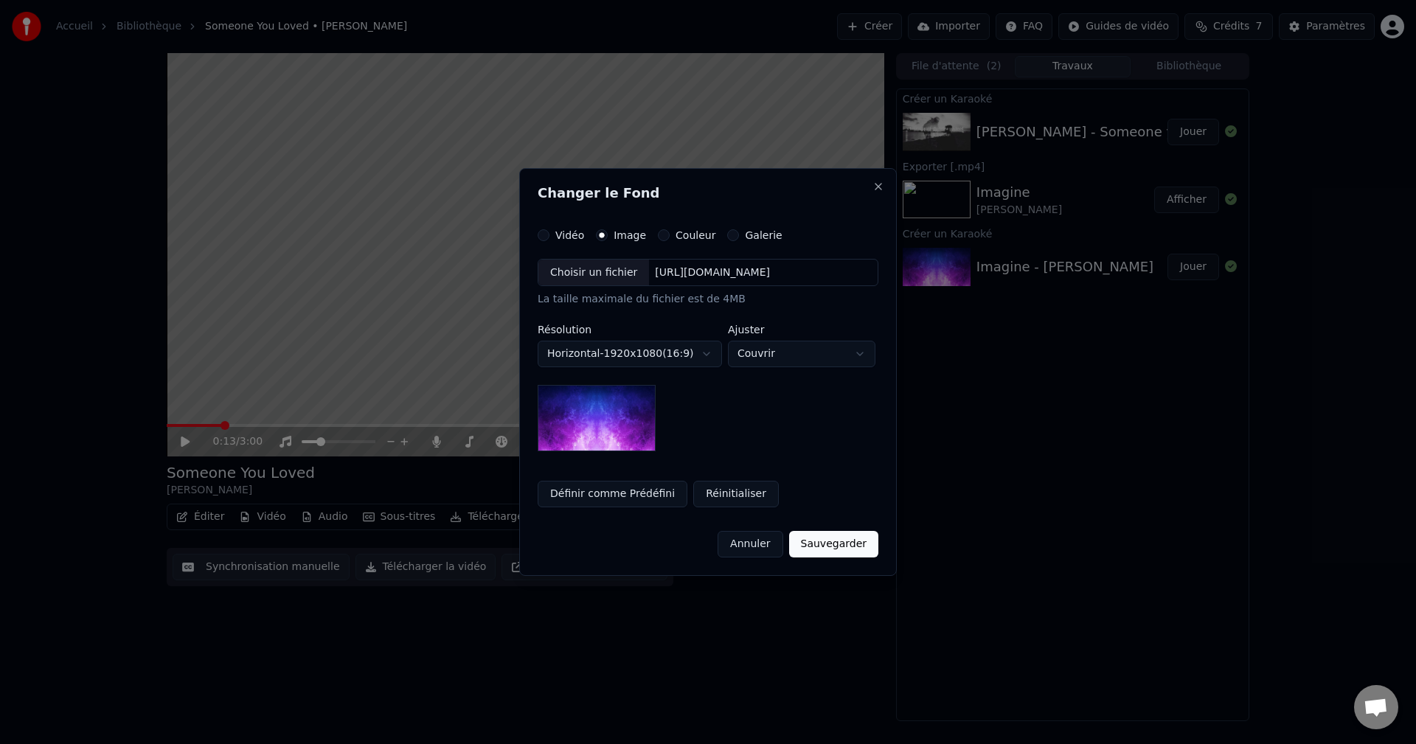
click at [844, 543] on button "Sauvegarder" at bounding box center [833, 544] width 89 height 27
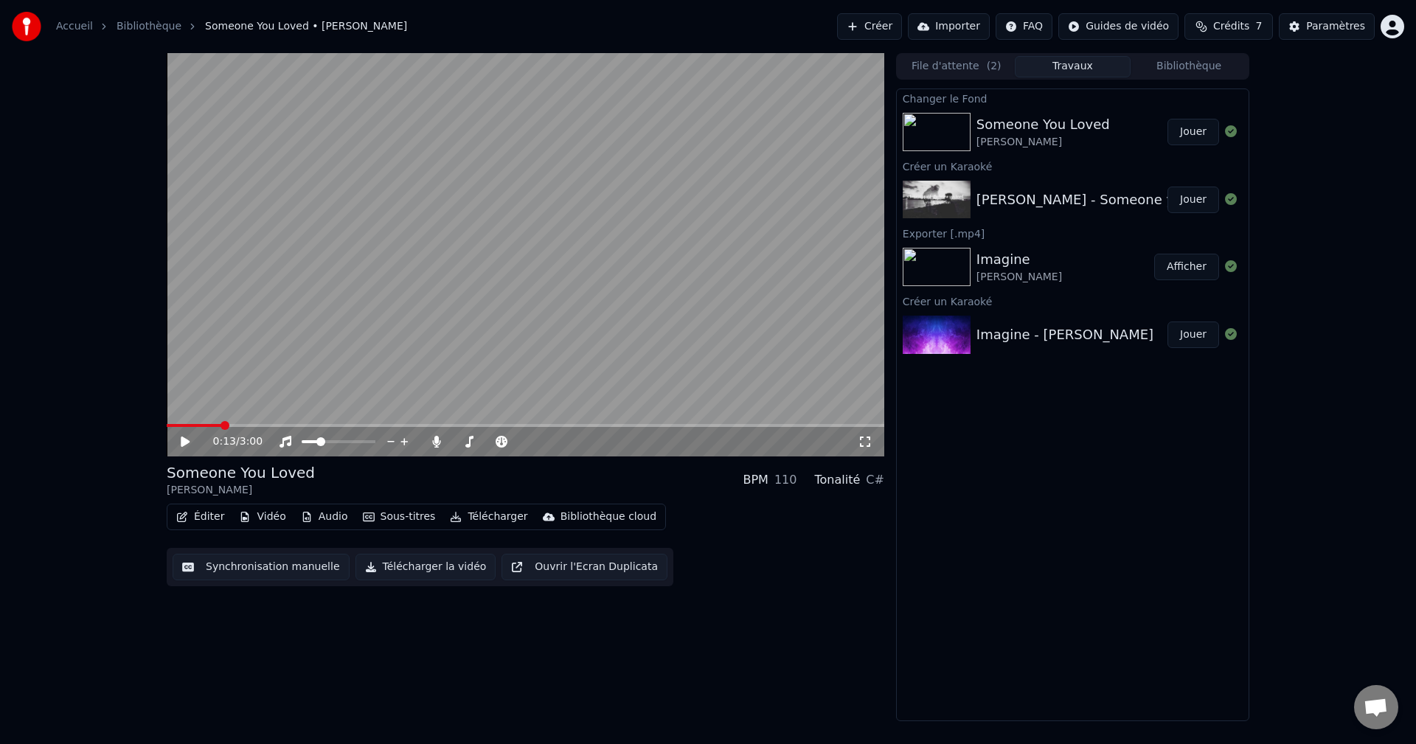
click at [1193, 135] on button "Jouer" at bounding box center [1193, 132] width 52 height 27
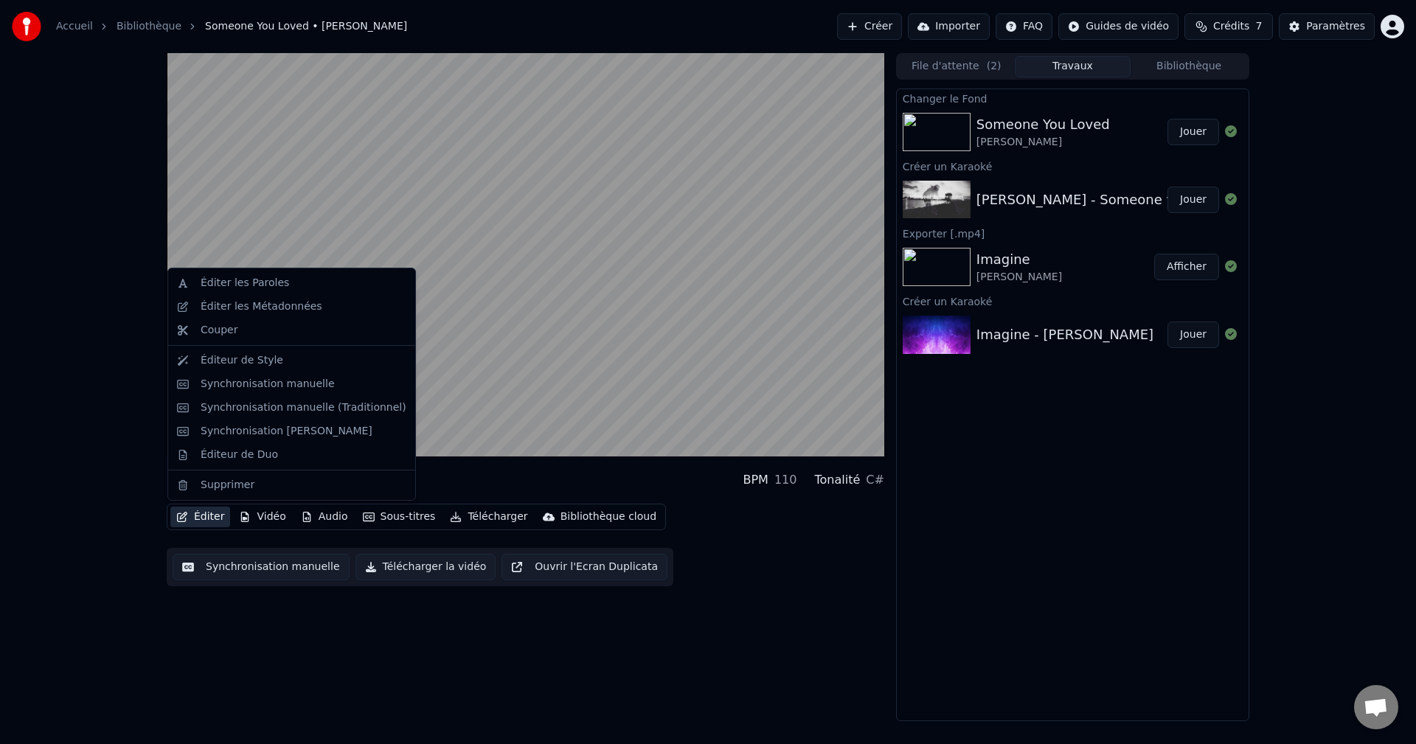
click at [195, 515] on button "Éditer" at bounding box center [200, 517] width 60 height 21
click at [229, 279] on div "Éditer les Paroles" at bounding box center [245, 283] width 88 height 15
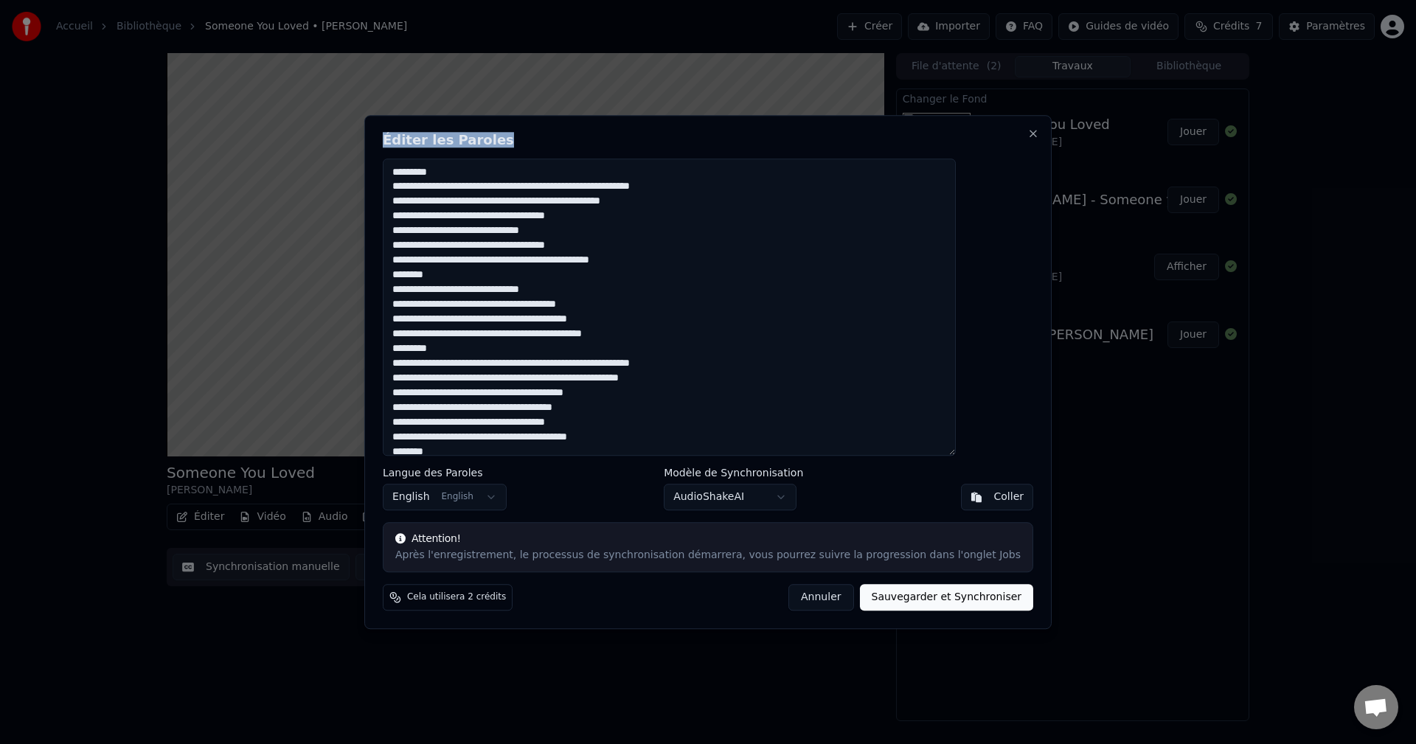
drag, startPoint x: 654, startPoint y: 128, endPoint x: 839, endPoint y: 162, distance: 188.3
click at [839, 162] on div "Éditer les Paroles Langue des Paroles English English Modèle de Synchronisation…" at bounding box center [707, 372] width 687 height 514
click at [526, 344] on textarea at bounding box center [669, 308] width 573 height 298
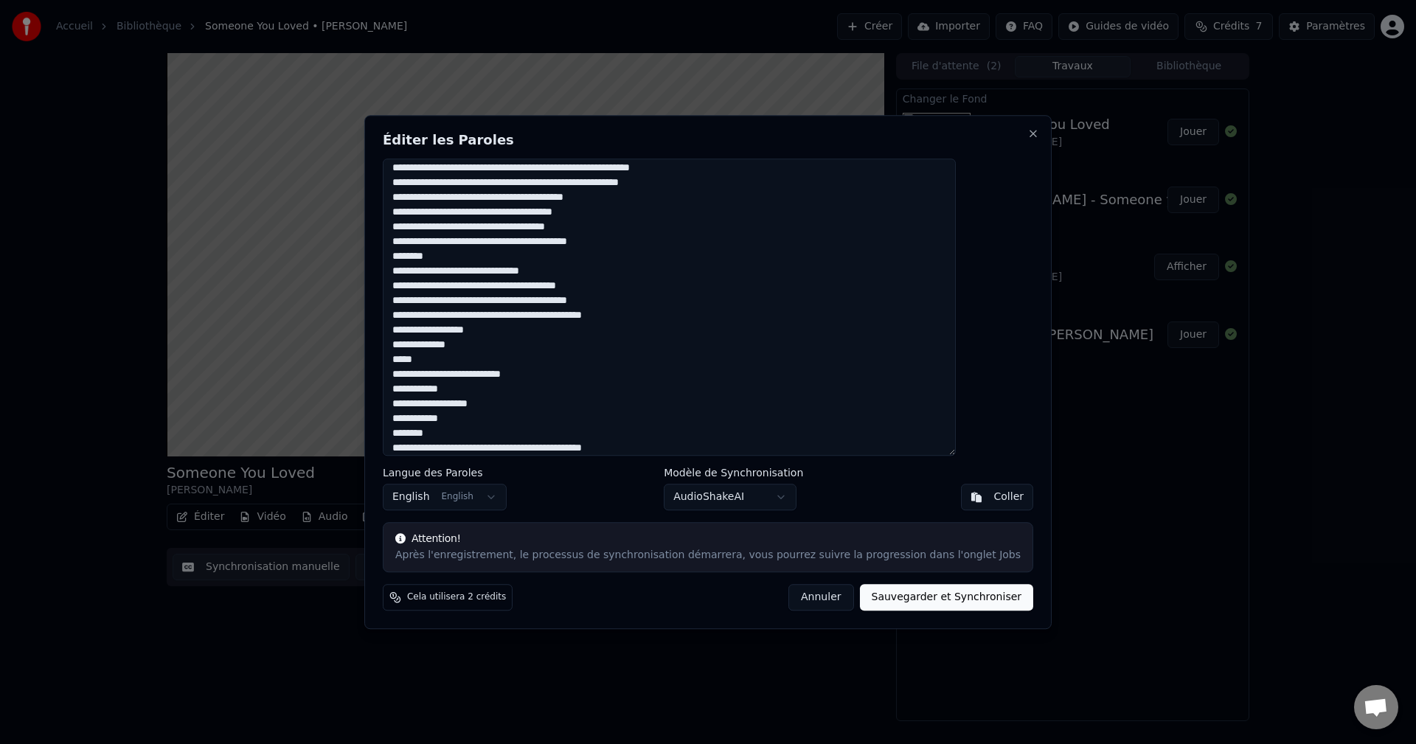
scroll to position [221, 0]
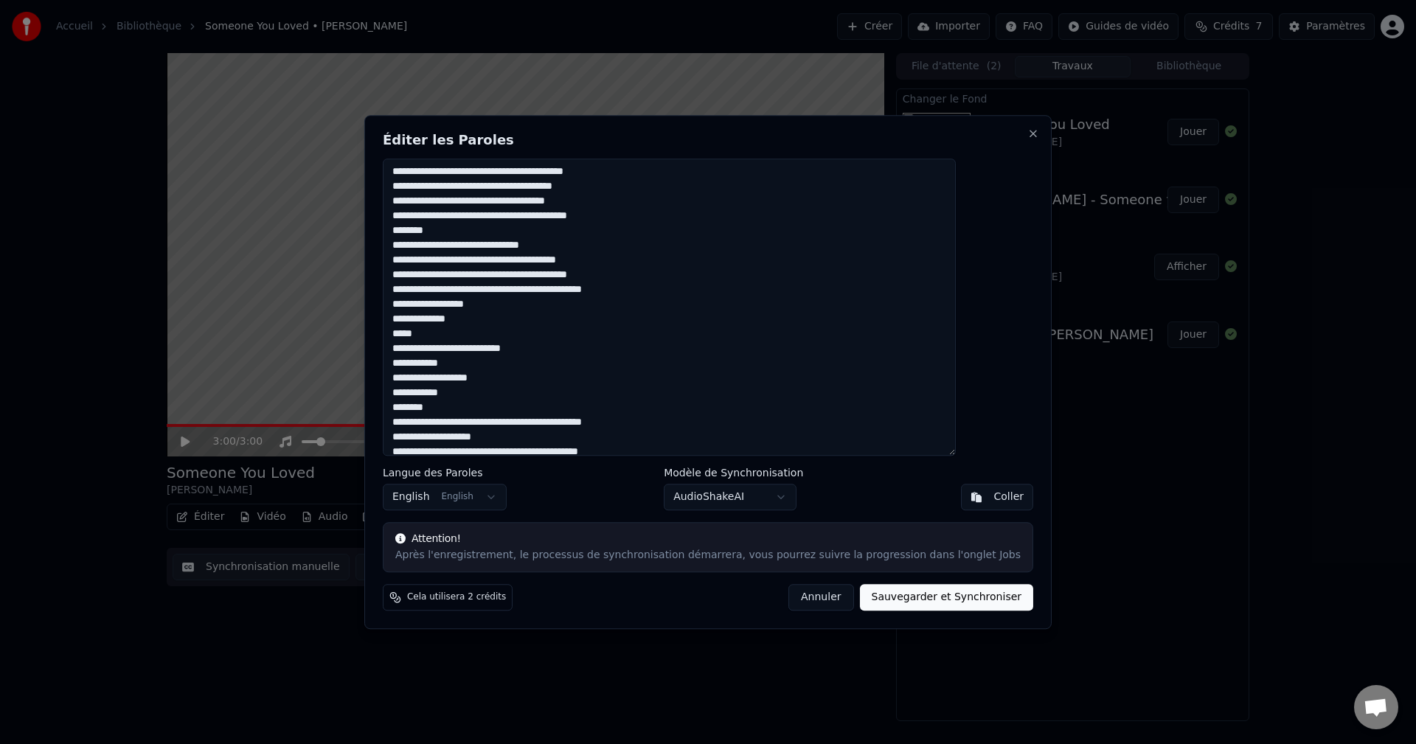
drag, startPoint x: 431, startPoint y: 302, endPoint x: 487, endPoint y: 394, distance: 108.2
click at [487, 394] on textarea at bounding box center [669, 308] width 573 height 298
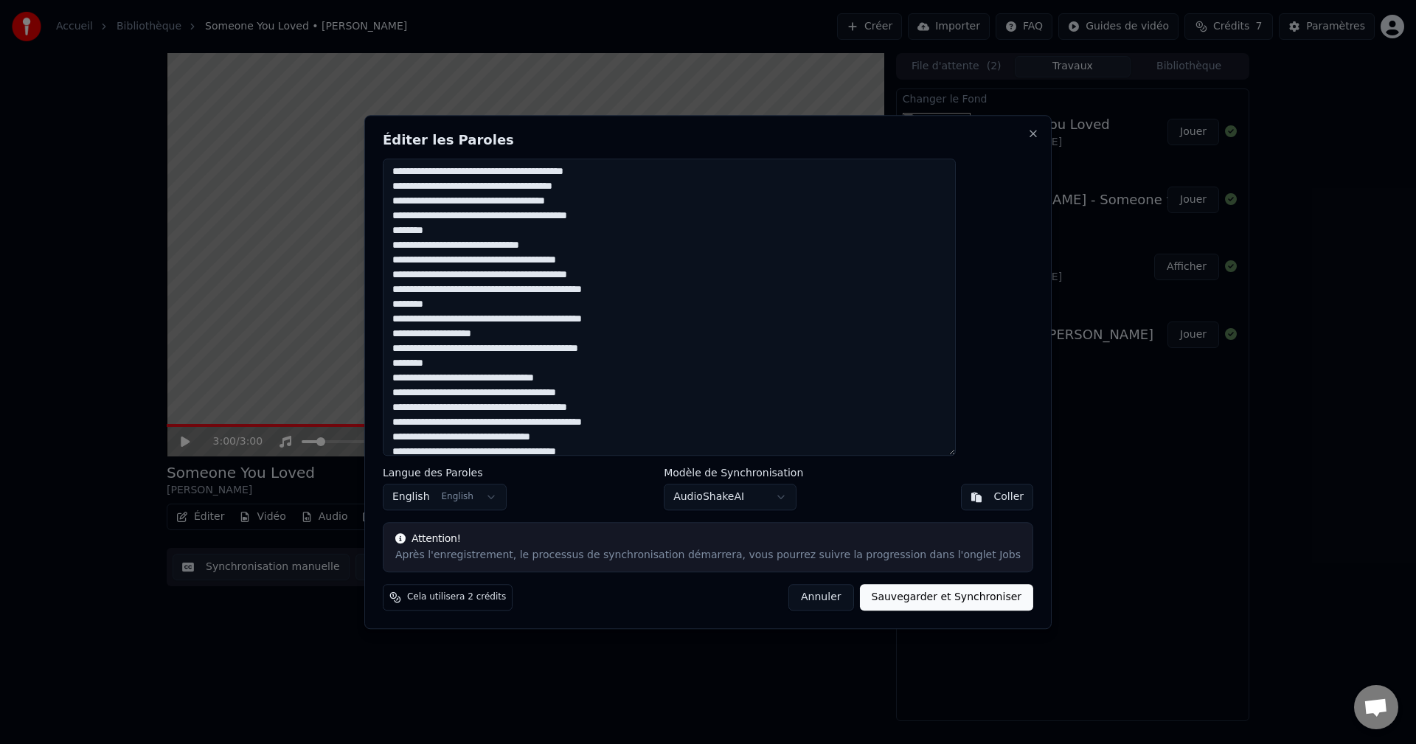
click at [486, 233] on textarea at bounding box center [669, 308] width 573 height 298
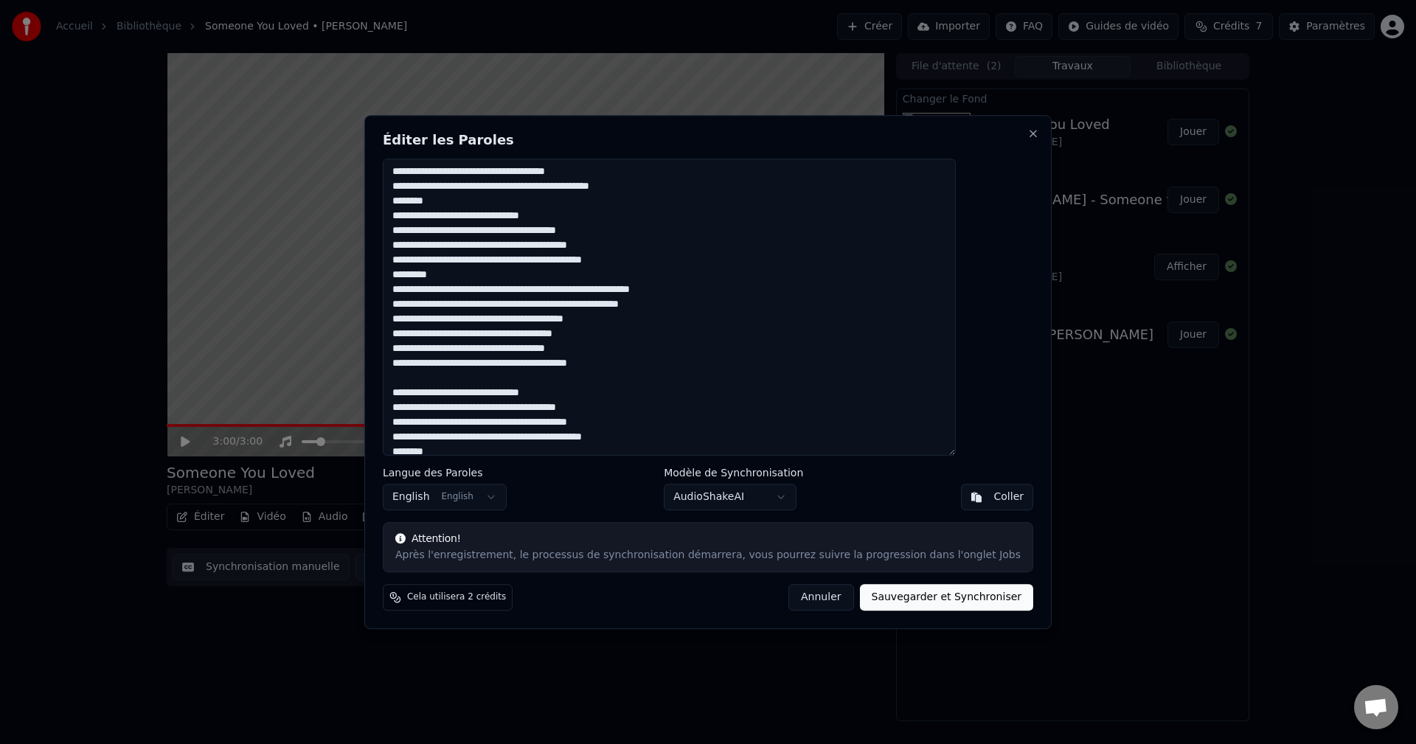
scroll to position [0, 0]
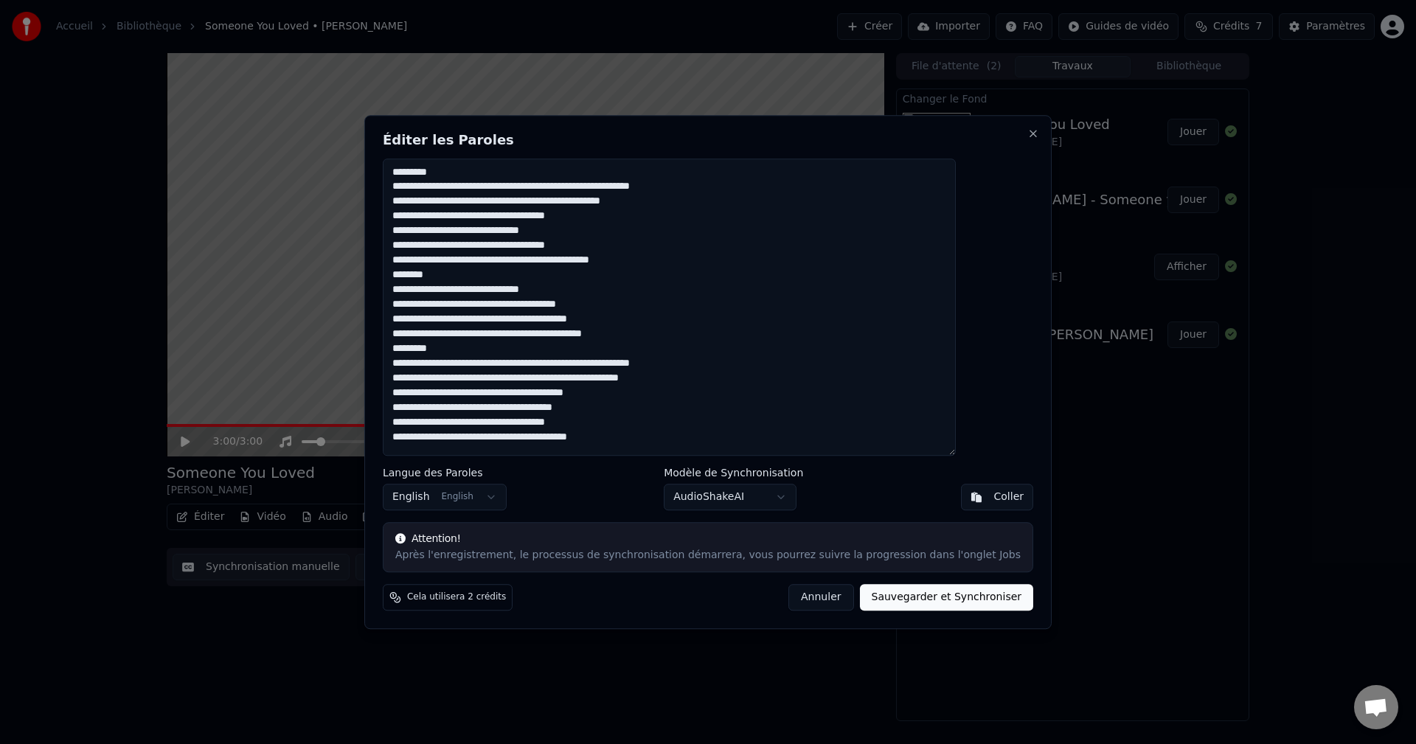
click at [473, 275] on textarea at bounding box center [669, 308] width 573 height 298
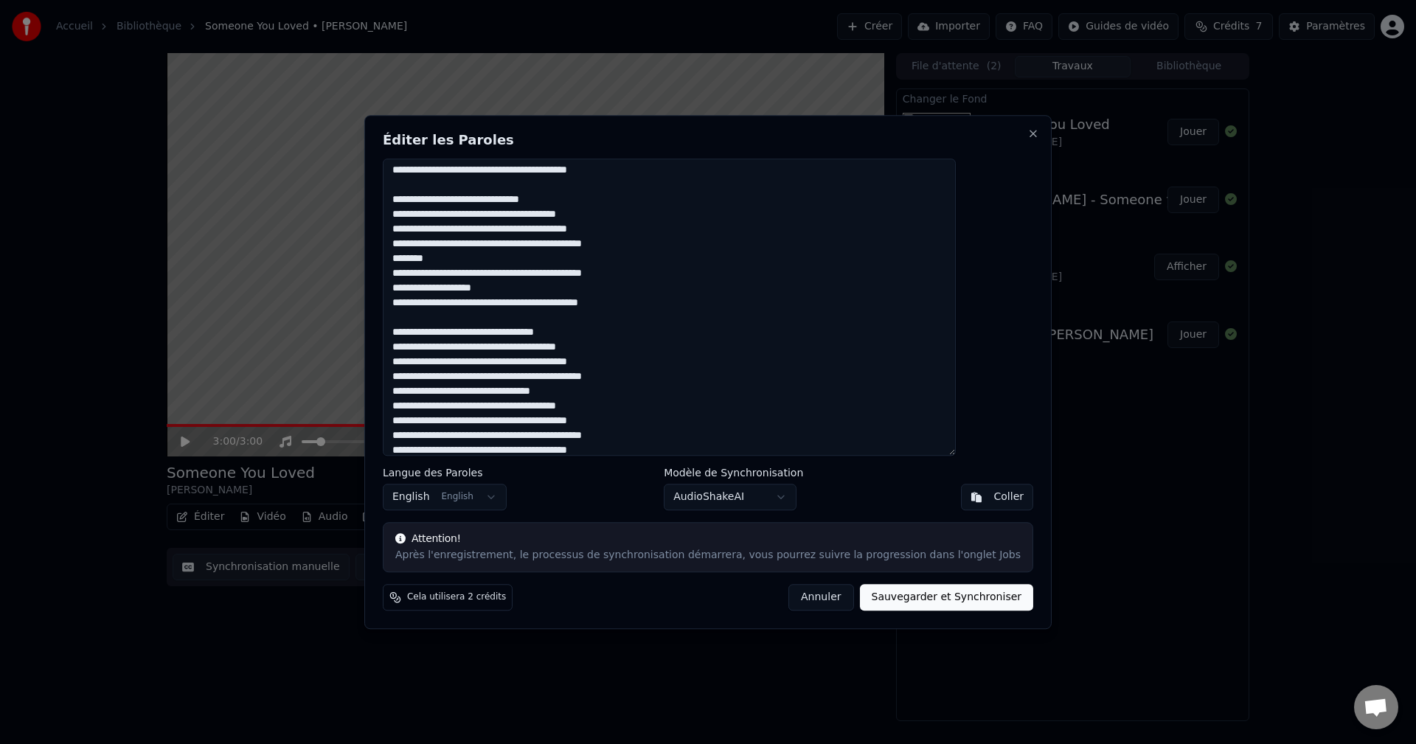
scroll to position [290, 0]
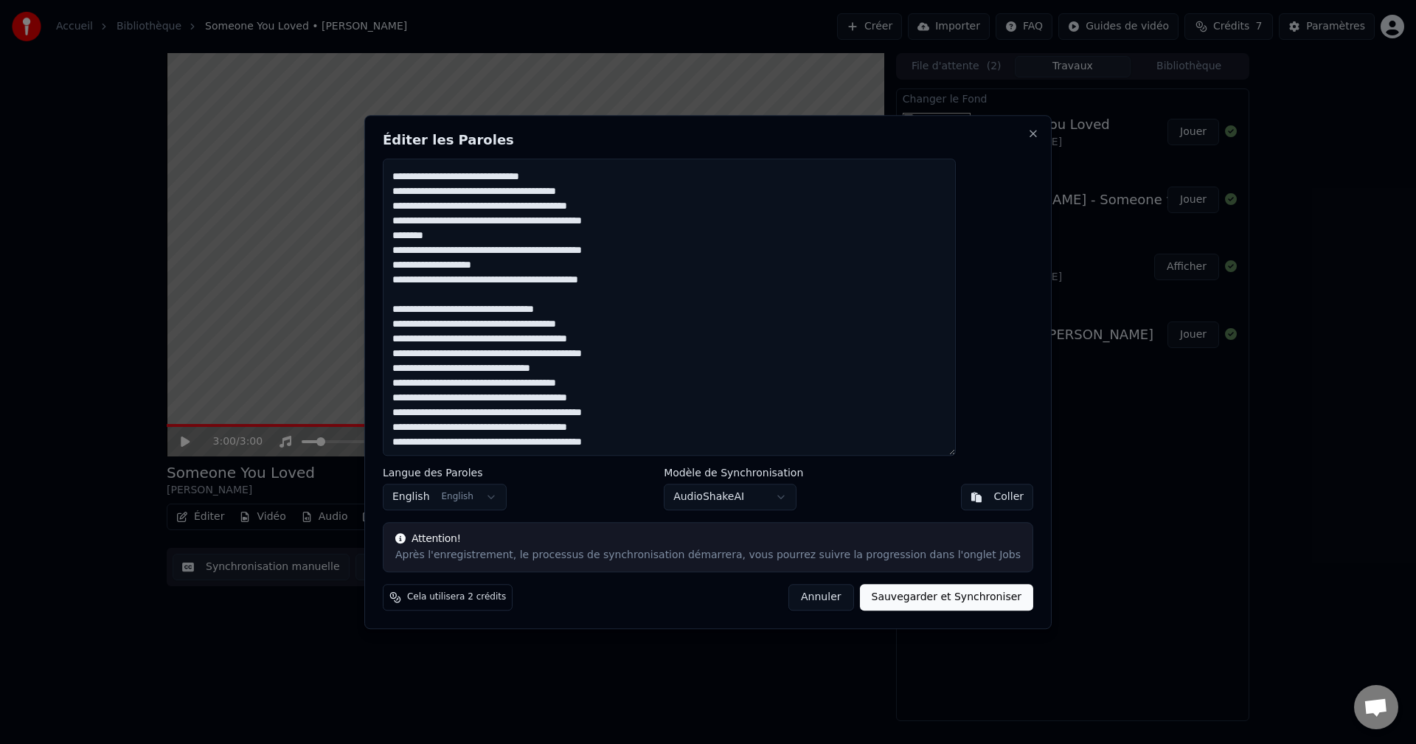
type textarea "**********"
click at [924, 602] on button "Sauvegarder et Synchroniser" at bounding box center [947, 597] width 174 height 27
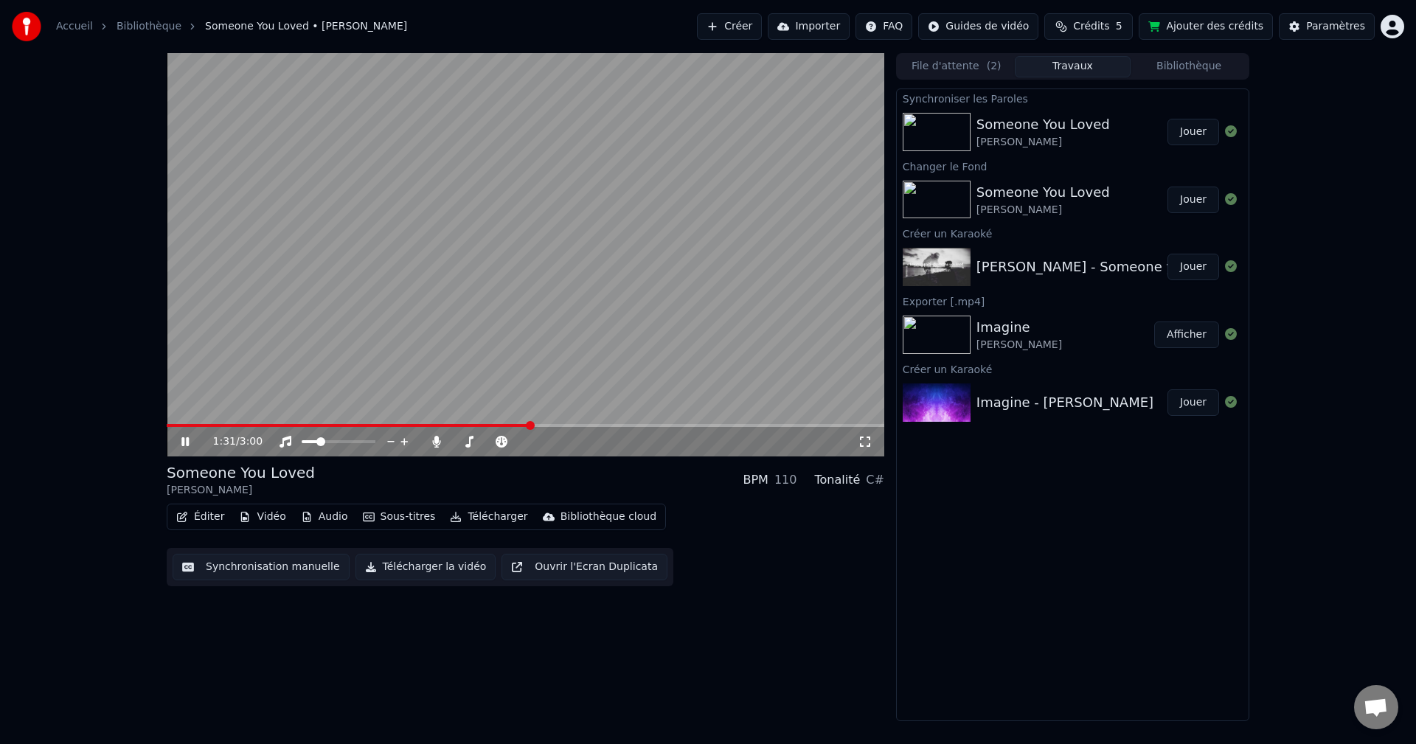
click at [185, 437] on icon at bounding box center [195, 442] width 35 height 12
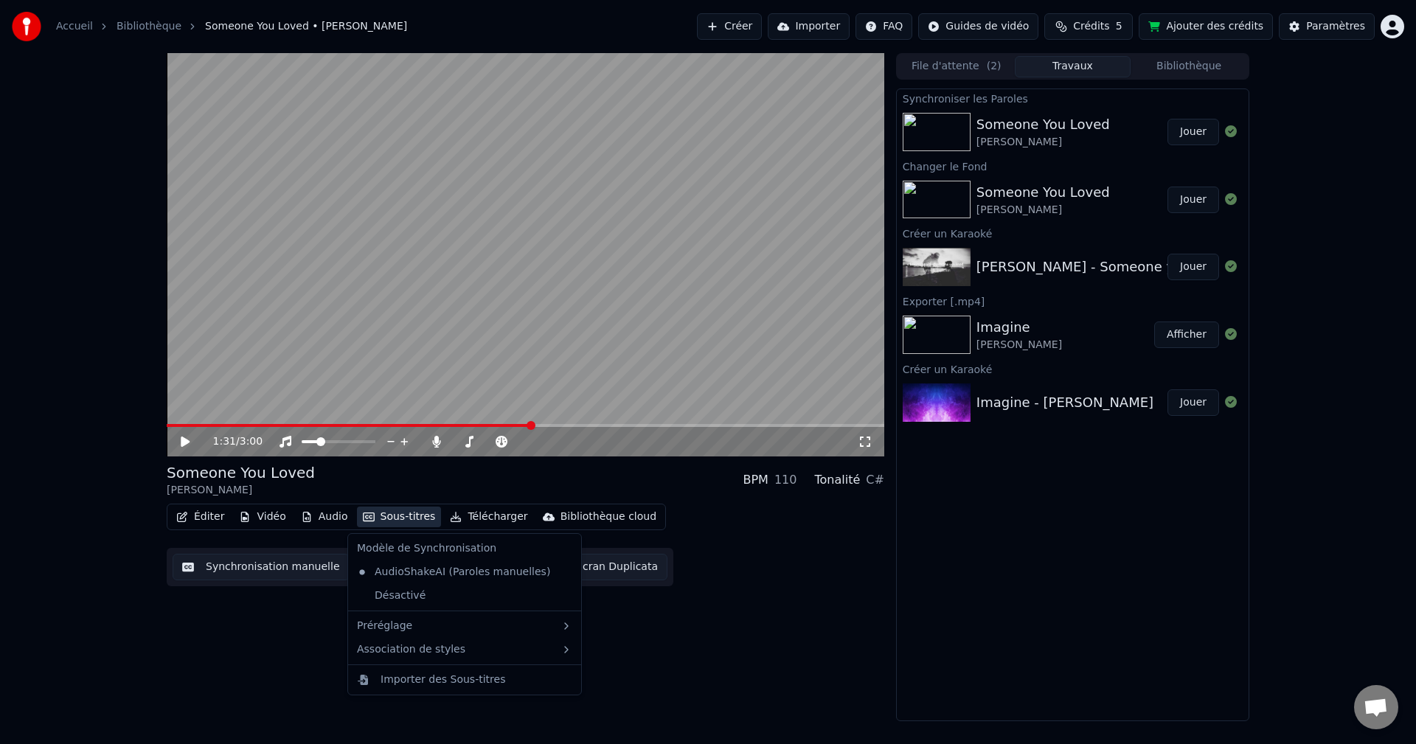
click at [384, 517] on button "Sous-titres" at bounding box center [399, 517] width 85 height 21
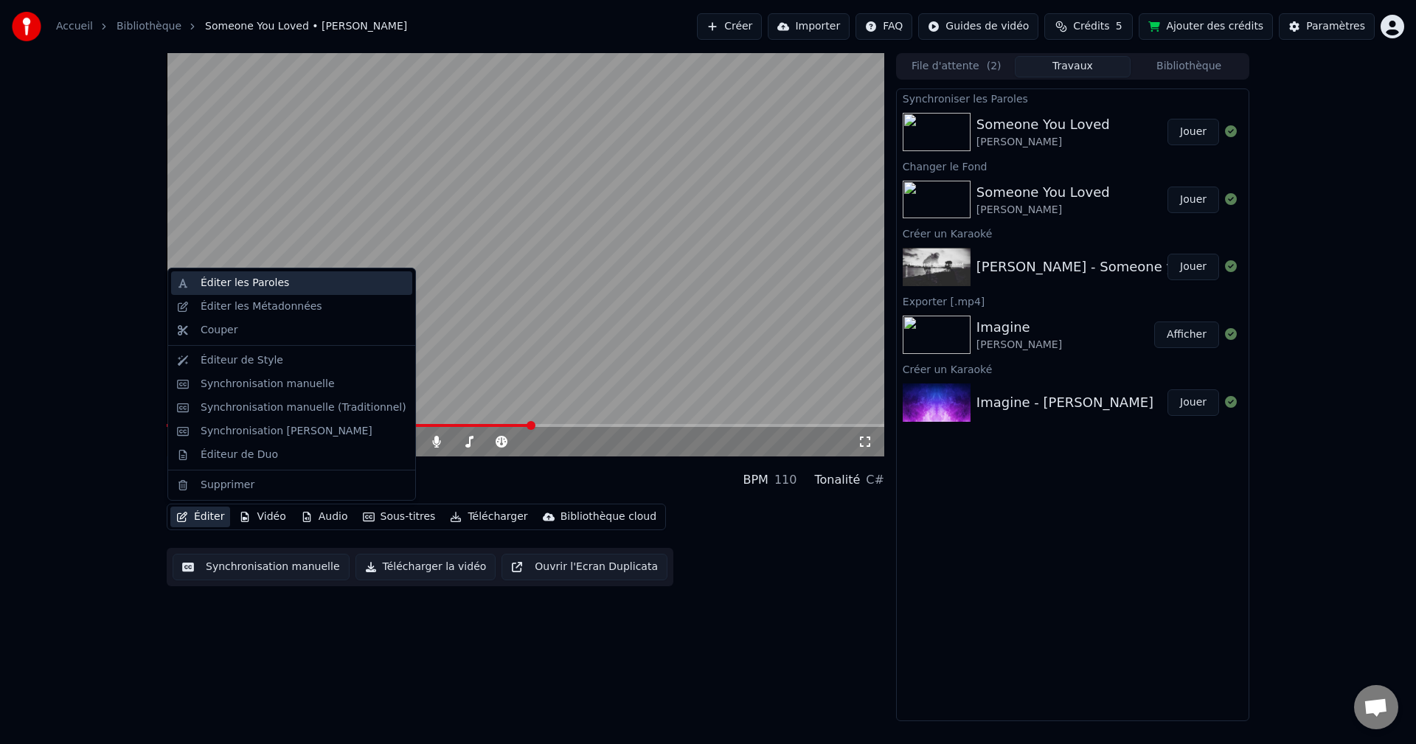
click at [236, 280] on div "Éditer les Paroles" at bounding box center [245, 283] width 88 height 15
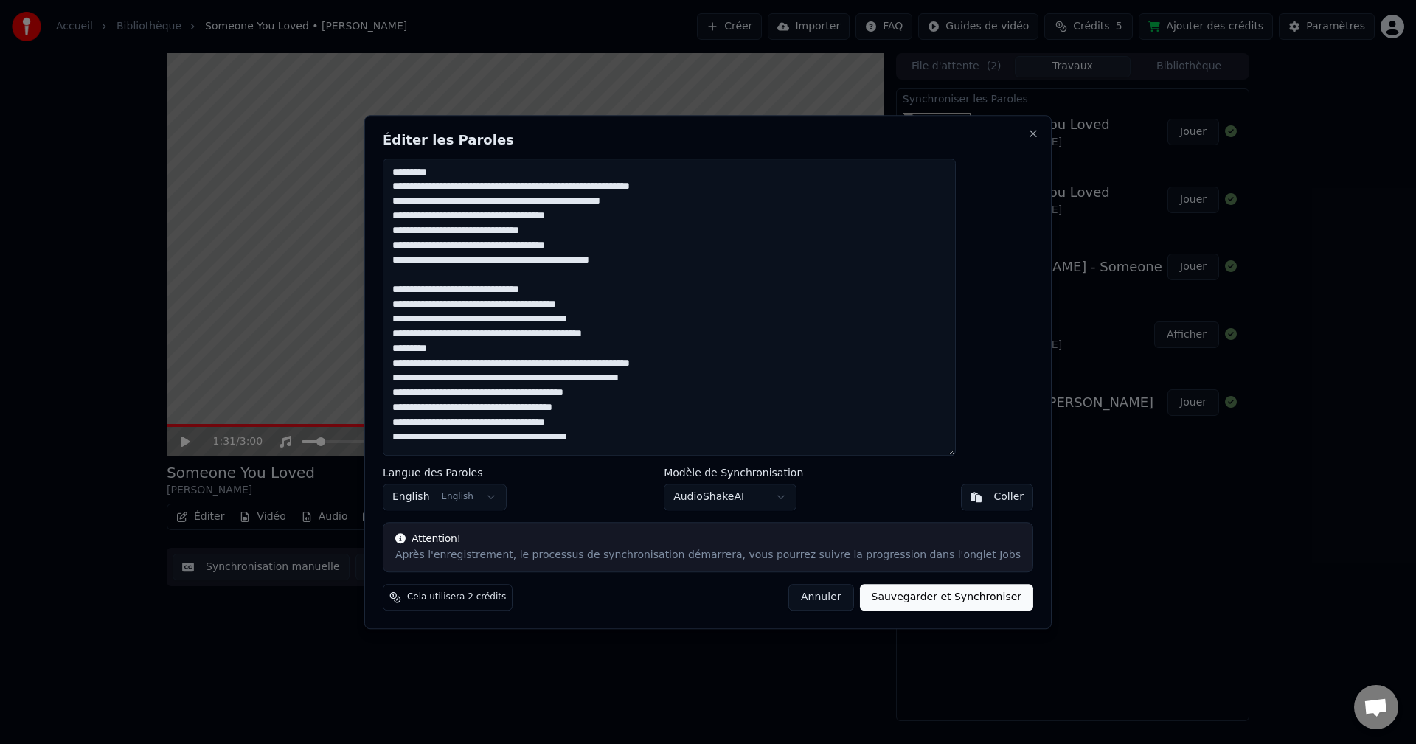
click at [477, 175] on textarea at bounding box center [669, 308] width 573 height 298
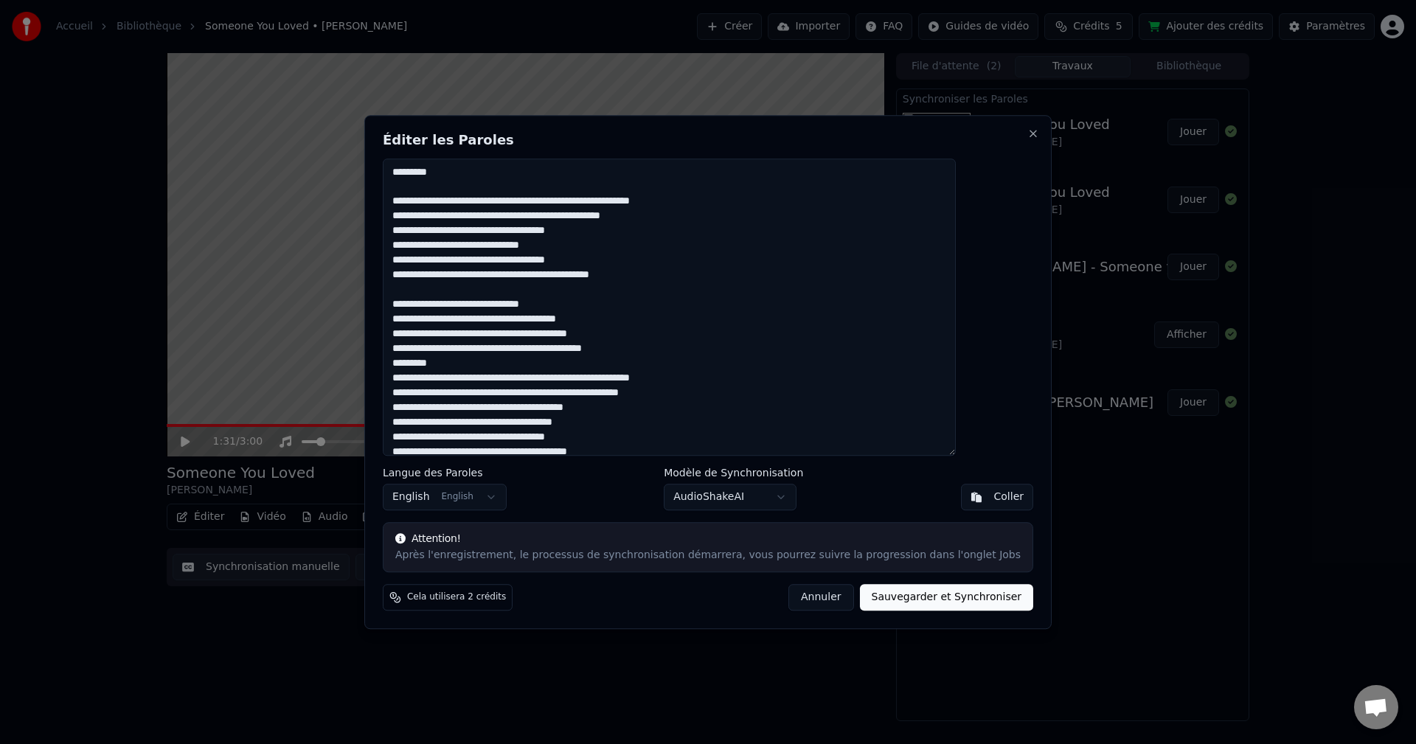
click at [685, 347] on textarea at bounding box center [669, 308] width 573 height 298
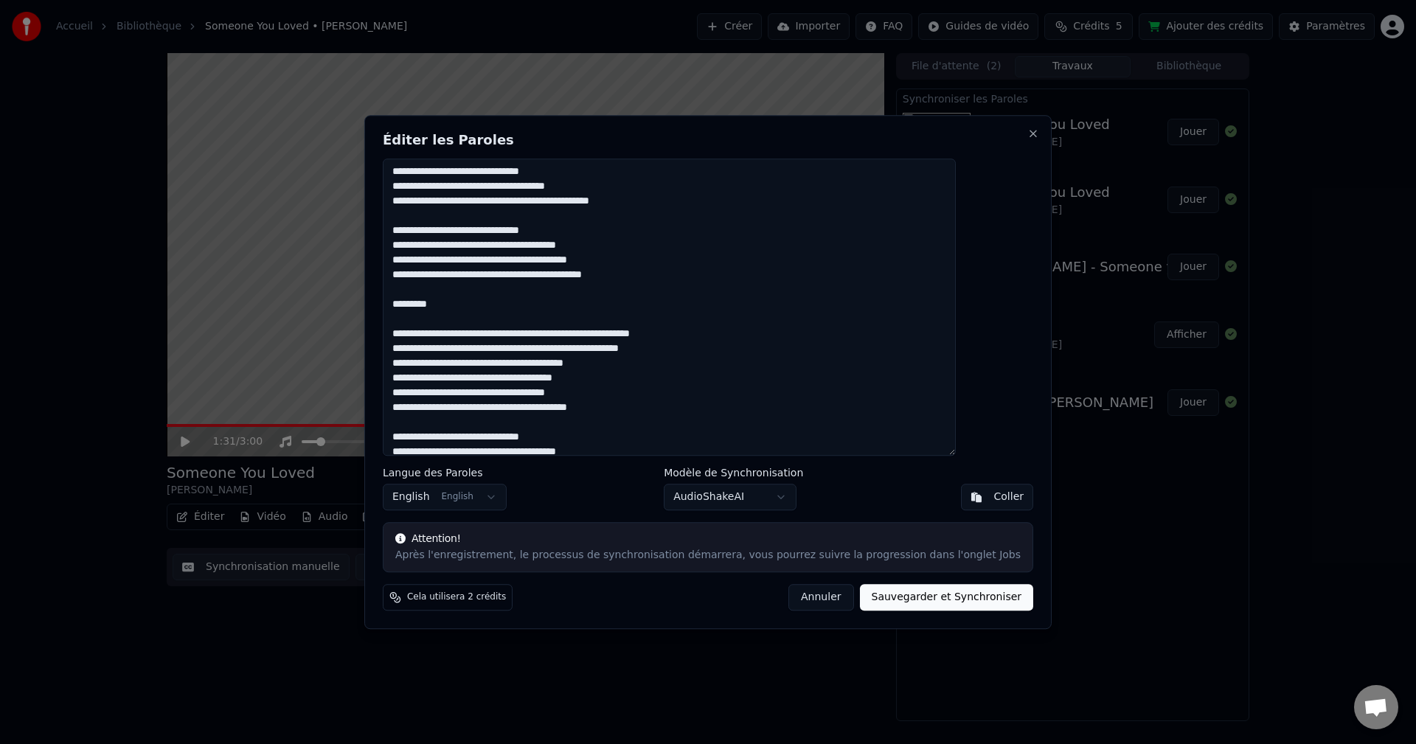
scroll to position [147, 0]
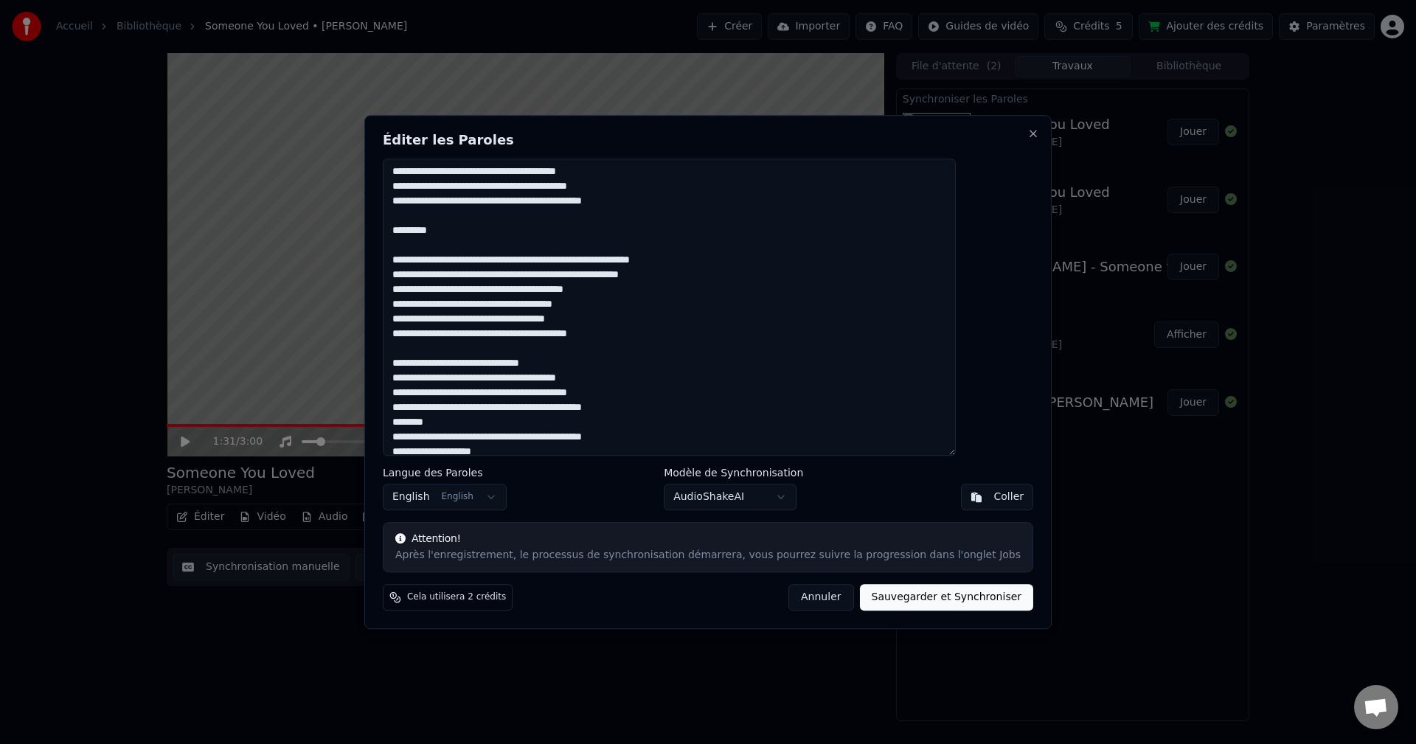
click at [702, 406] on textarea at bounding box center [669, 308] width 573 height 298
click at [498, 436] on textarea at bounding box center [669, 308] width 573 height 298
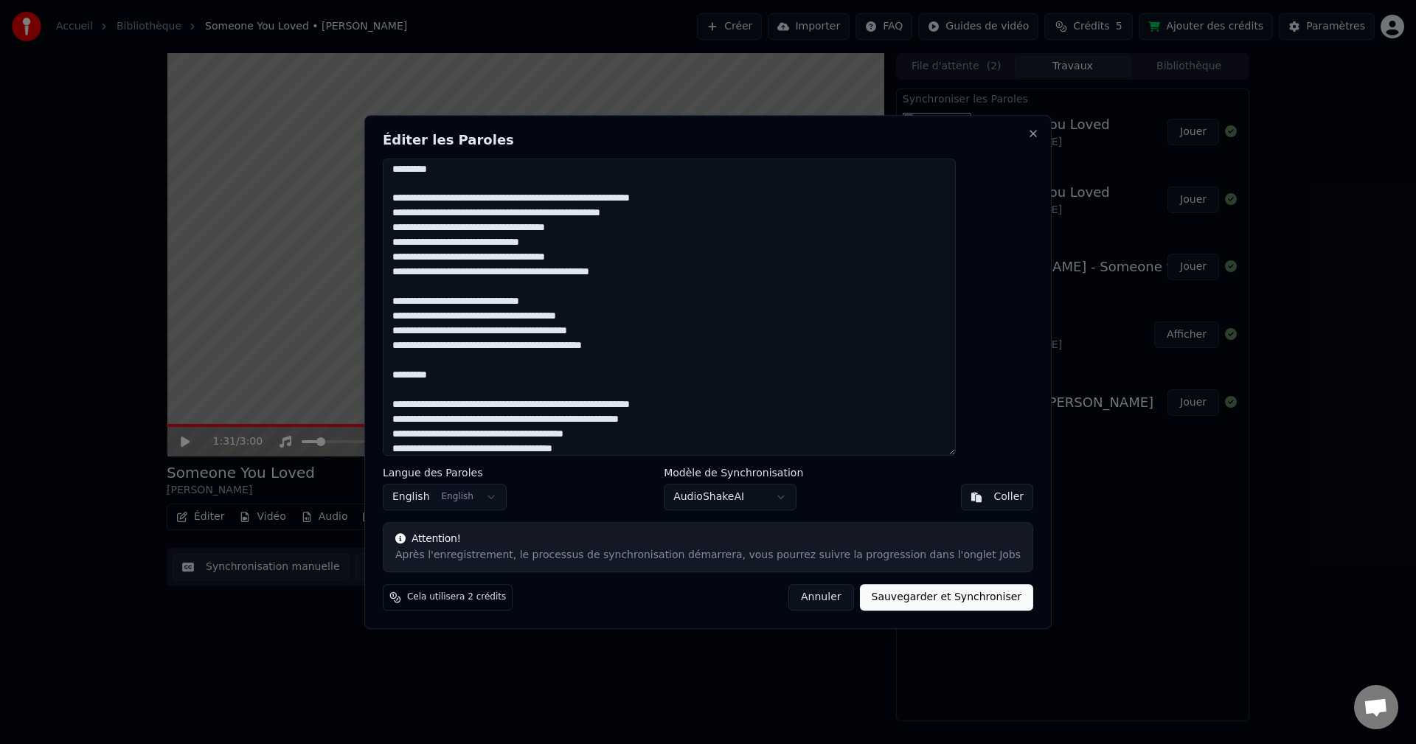
scroll to position [0, 0]
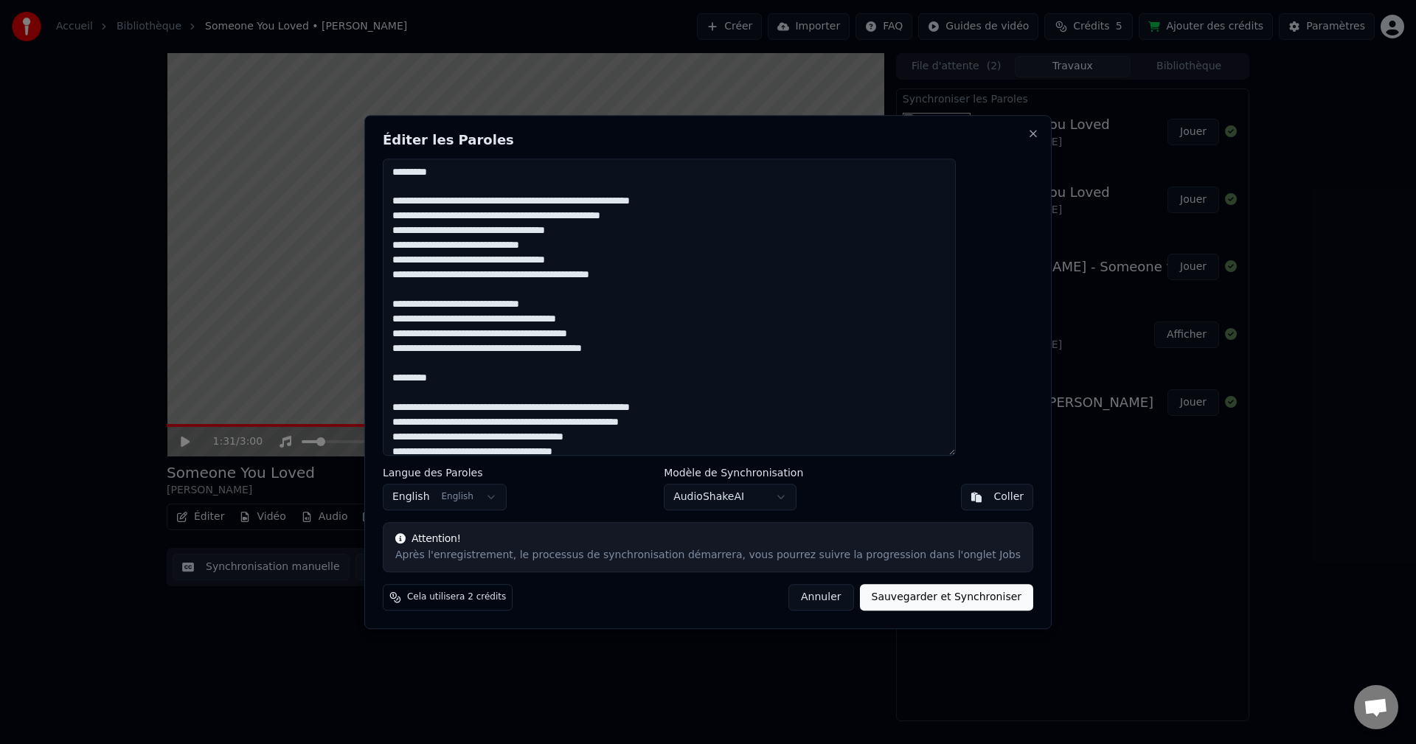
type textarea "**********"
click at [875, 598] on button "Sauvegarder et Synchroniser" at bounding box center [947, 597] width 174 height 27
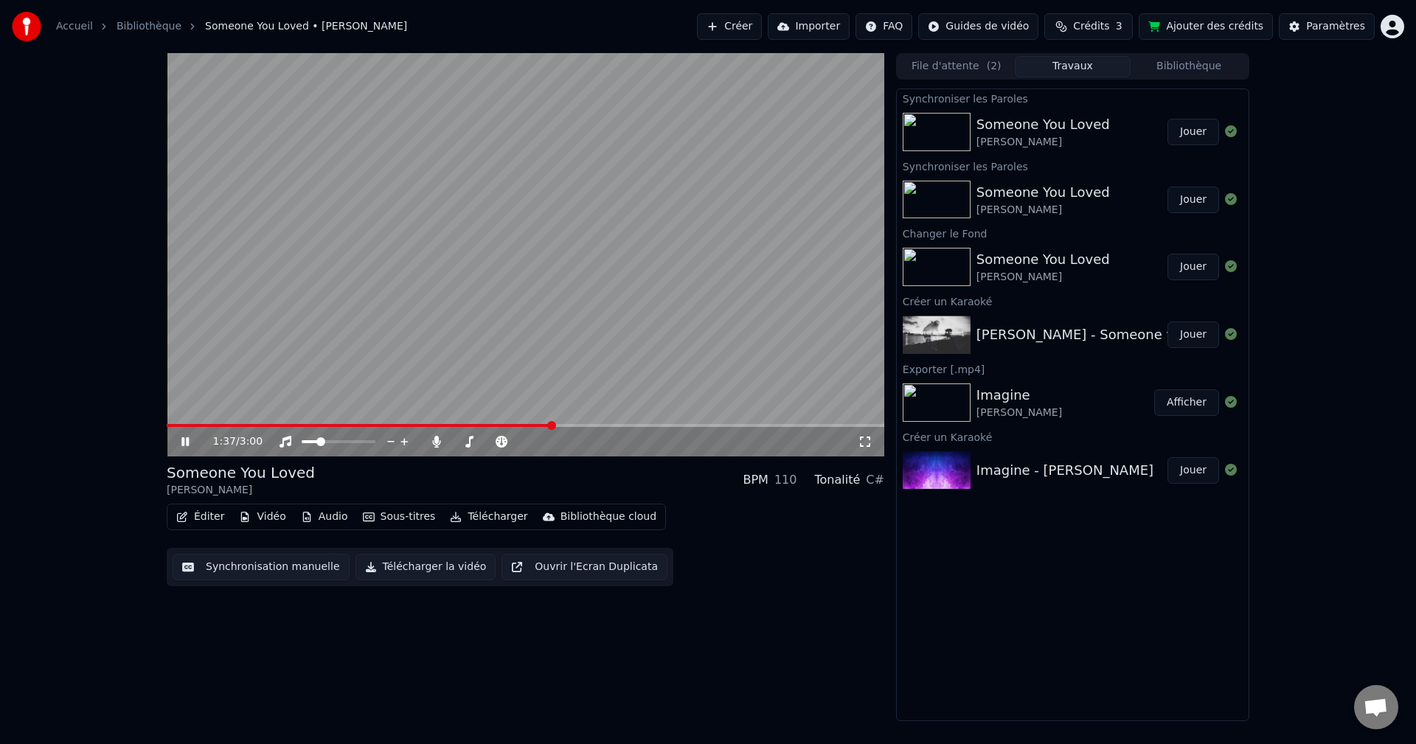
click at [188, 439] on icon at bounding box center [184, 441] width 7 height 9
click at [170, 422] on video at bounding box center [525, 254] width 717 height 403
click at [182, 440] on icon at bounding box center [184, 441] width 7 height 9
click at [925, 125] on img at bounding box center [936, 132] width 68 height 38
click at [167, 421] on span at bounding box center [171, 425] width 9 height 9
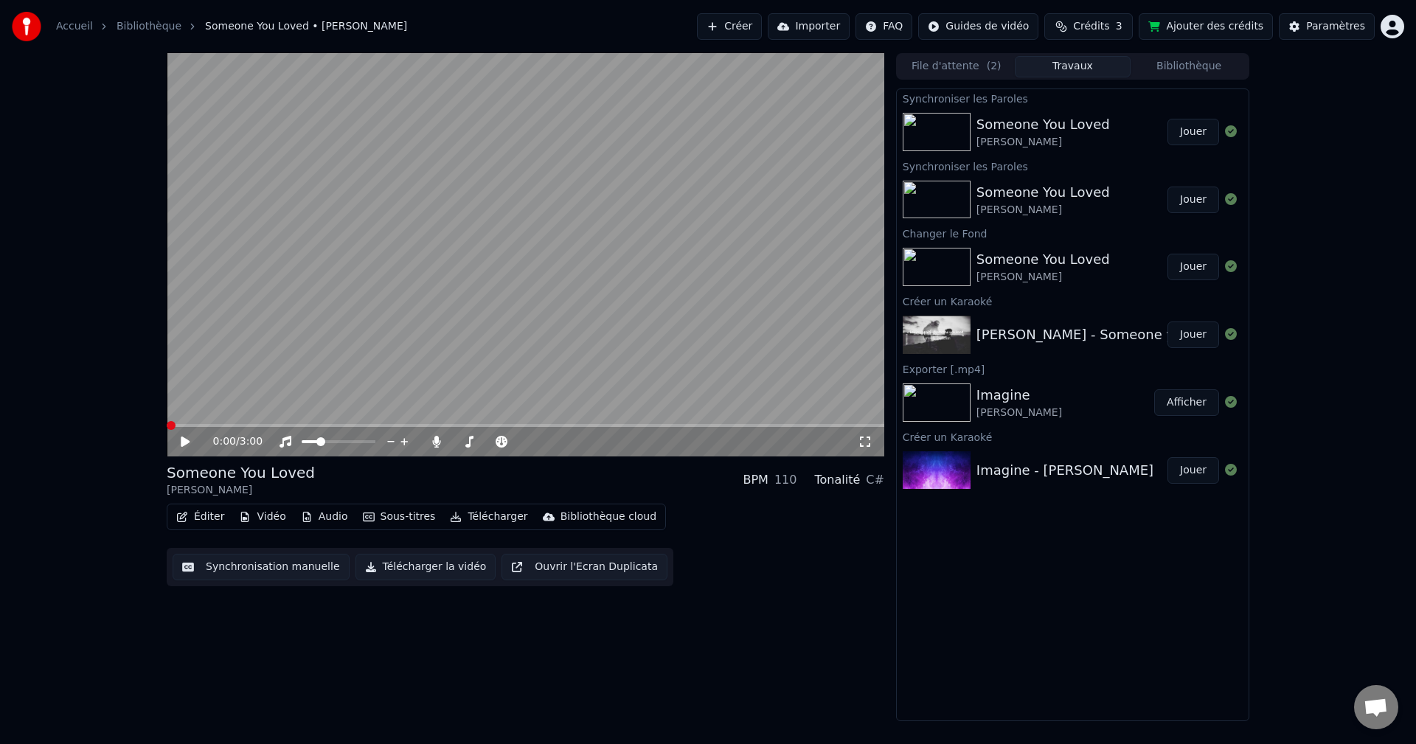
click at [184, 440] on icon at bounding box center [185, 441] width 9 height 10
click at [398, 566] on button "Télécharger la vidéo" at bounding box center [425, 567] width 141 height 27
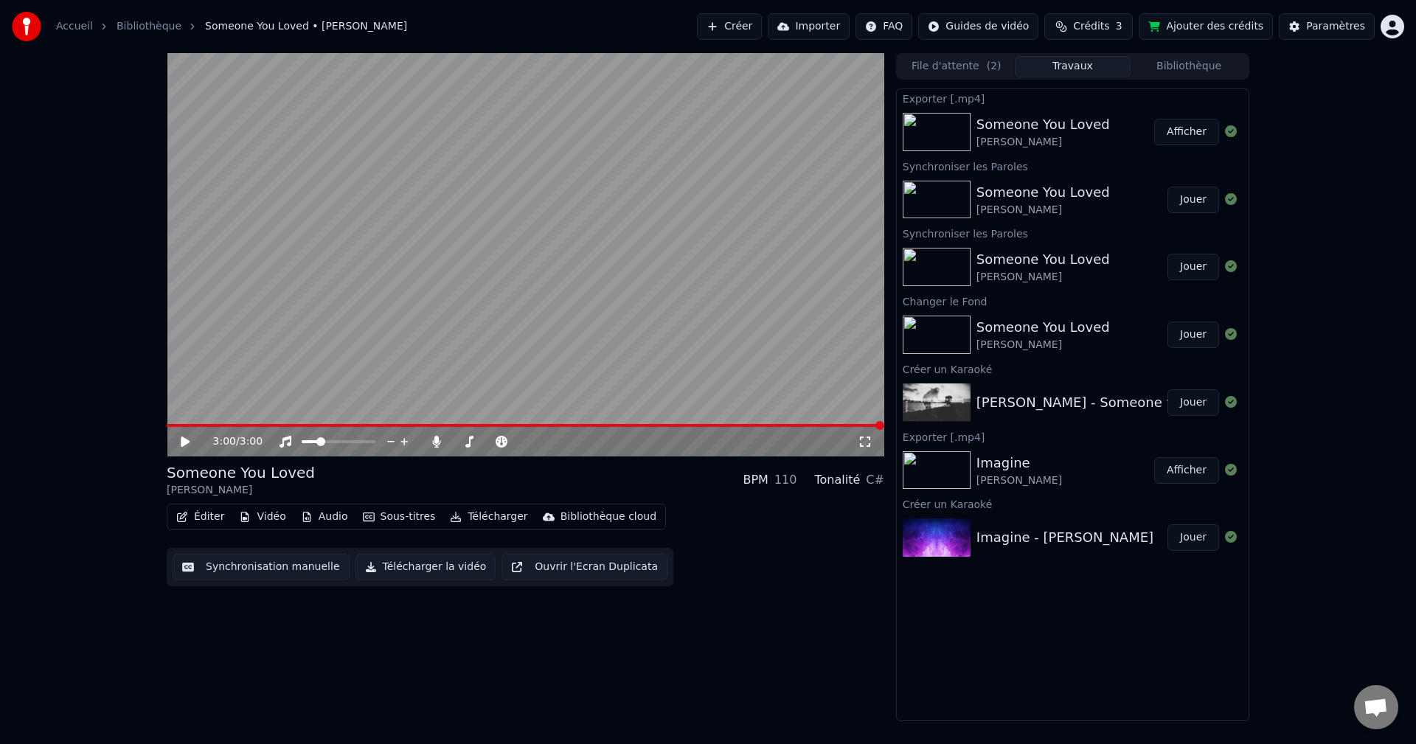
click at [1190, 135] on button "Afficher" at bounding box center [1186, 132] width 65 height 27
click at [181, 443] on icon at bounding box center [185, 441] width 9 height 10
click at [467, 439] on span at bounding box center [469, 441] width 9 height 9
click at [336, 441] on span at bounding box center [336, 441] width 9 height 9
click at [183, 443] on icon at bounding box center [184, 441] width 7 height 9
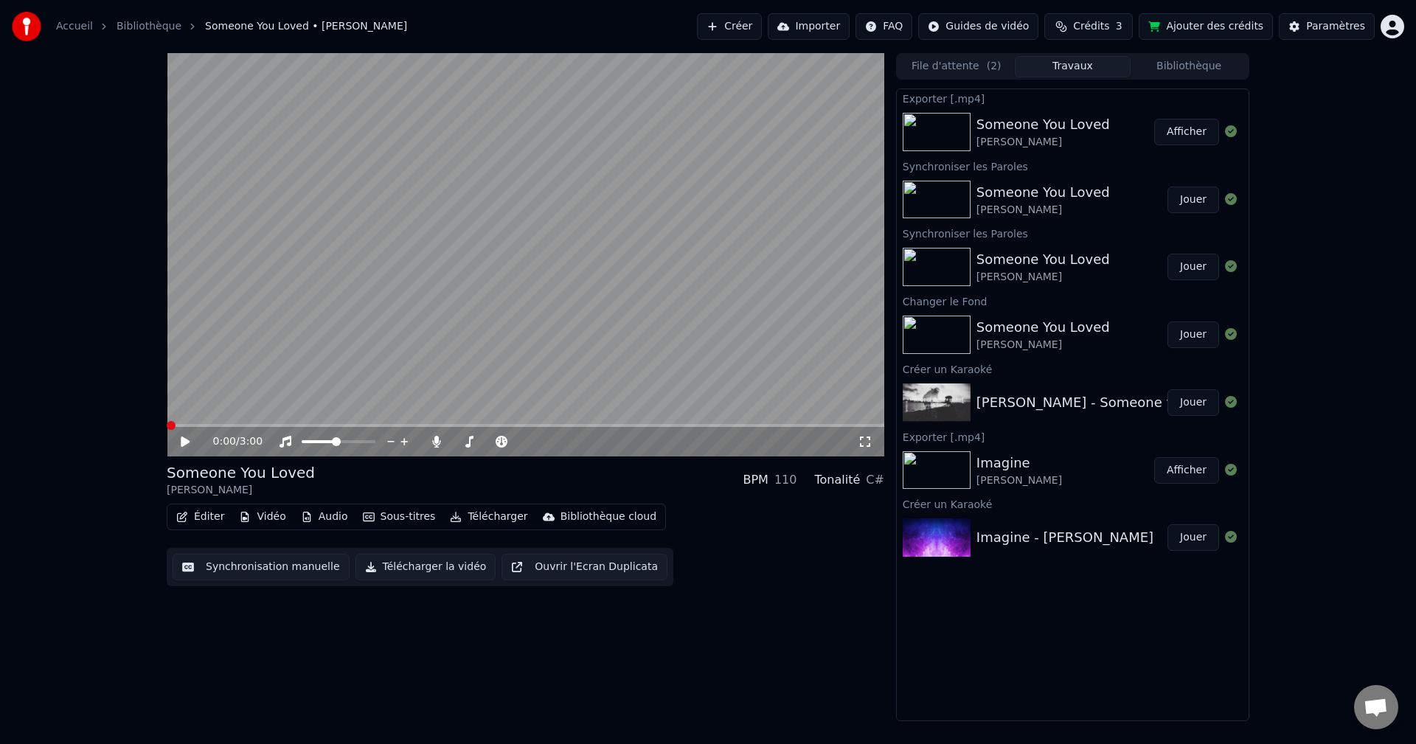
click at [167, 430] on span at bounding box center [171, 425] width 9 height 9
click at [434, 438] on icon at bounding box center [436, 442] width 15 height 12
click at [186, 436] on icon at bounding box center [195, 442] width 35 height 12
click at [1191, 538] on button "Jouer" at bounding box center [1193, 537] width 52 height 27
click at [386, 443] on span at bounding box center [384, 441] width 9 height 9
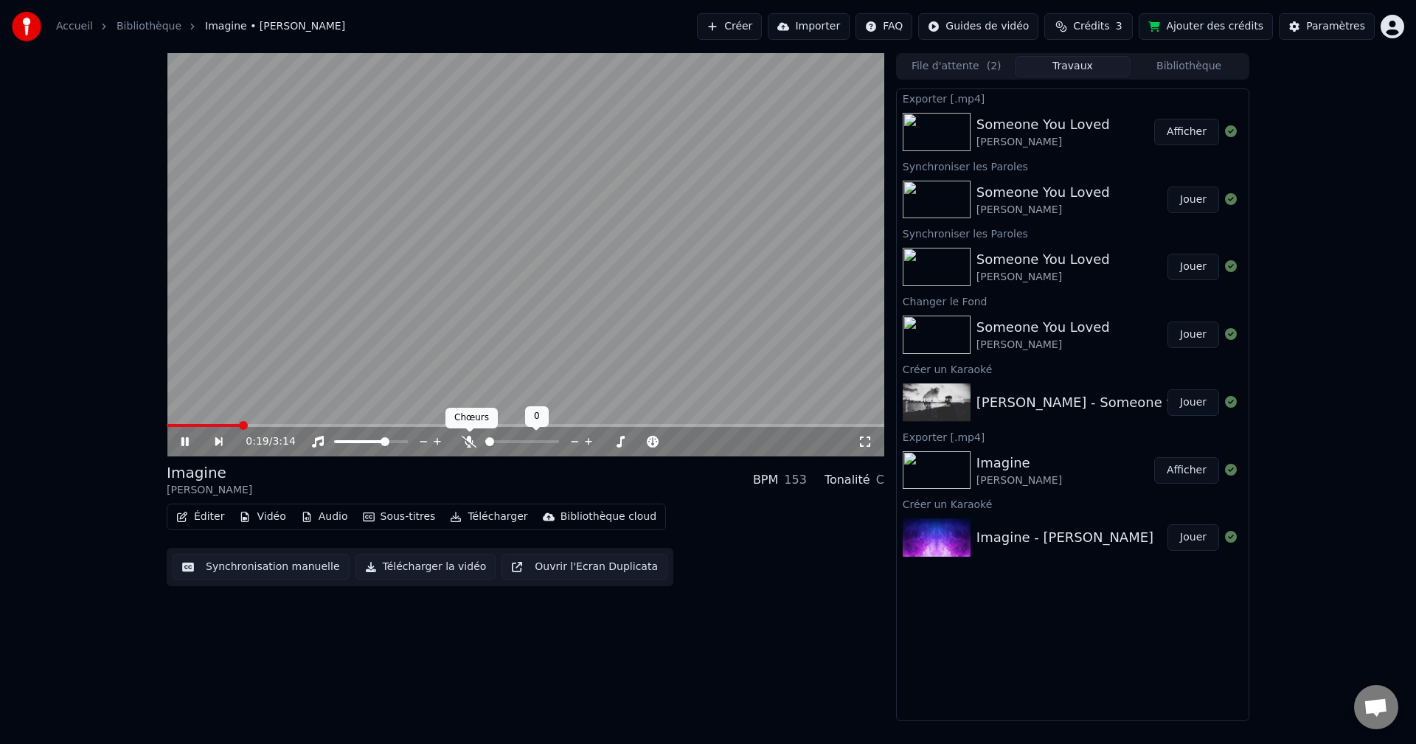
click at [464, 441] on icon at bounding box center [469, 442] width 15 height 12
click at [185, 438] on icon at bounding box center [195, 442] width 34 height 12
click at [178, 425] on span at bounding box center [172, 425] width 11 height 3
click at [167, 427] on span at bounding box center [171, 425] width 9 height 9
